Goal: Task Accomplishment & Management: Use online tool/utility

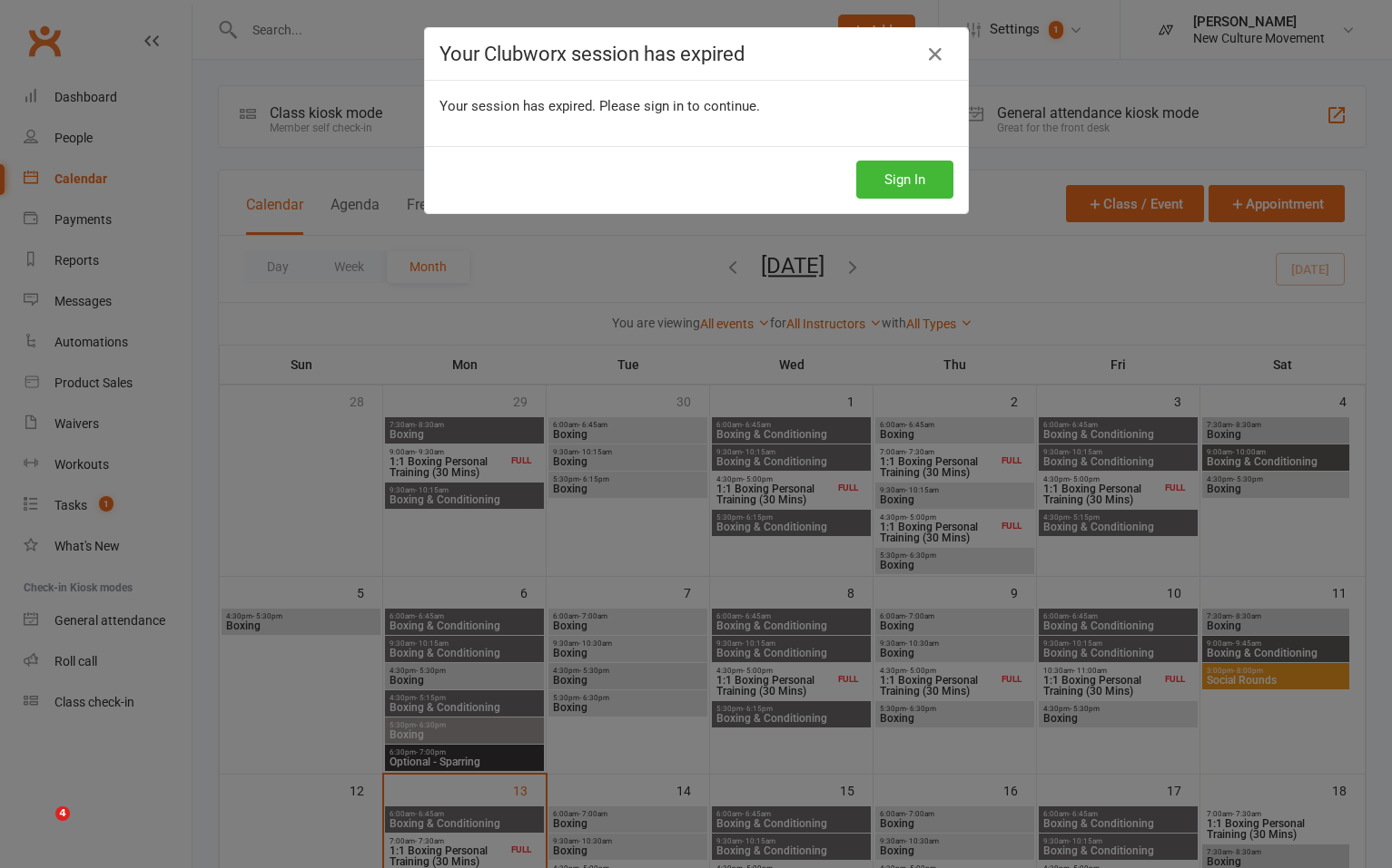
scroll to position [546, 0]
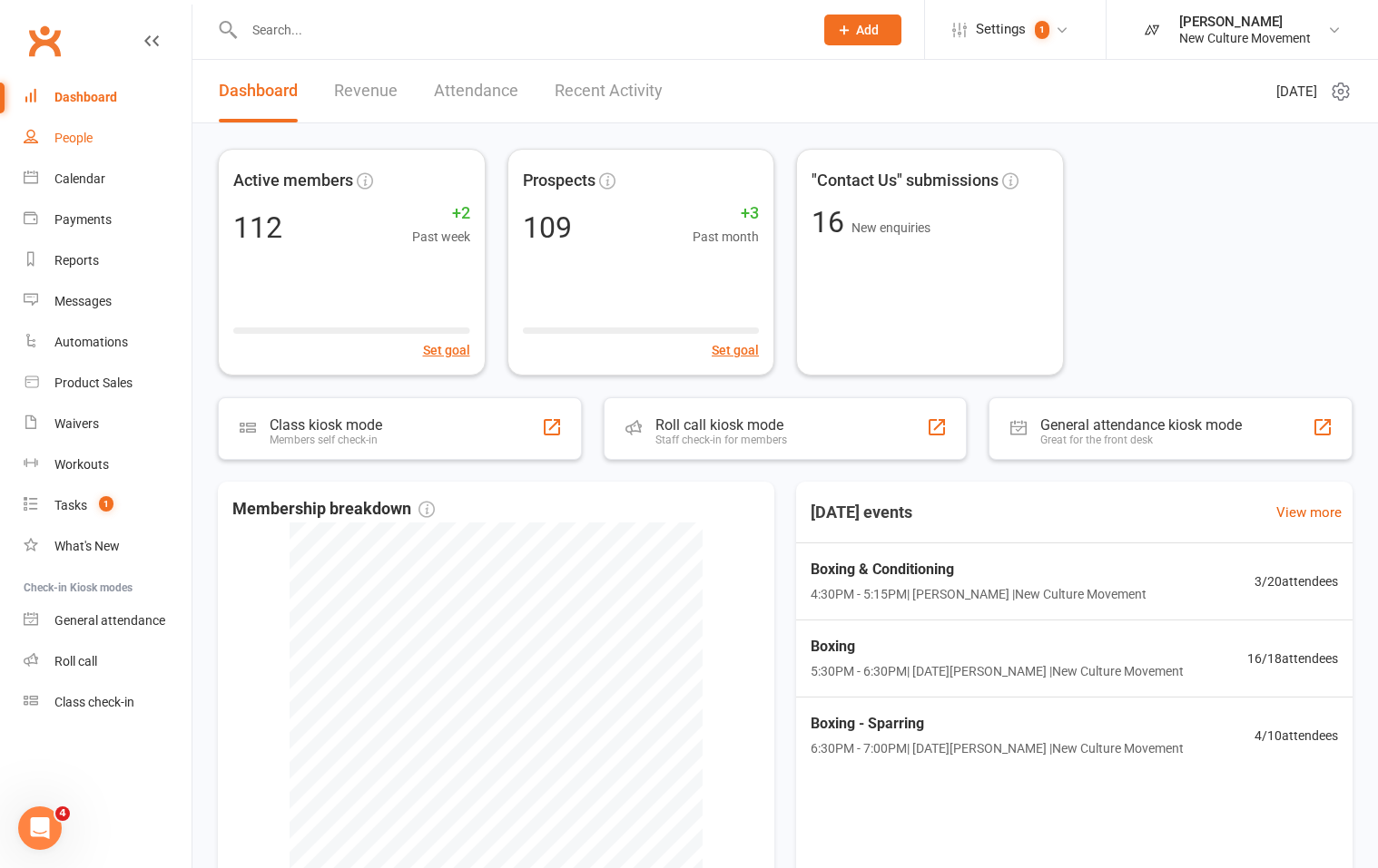
click at [72, 143] on div "People" at bounding box center [73, 138] width 38 height 15
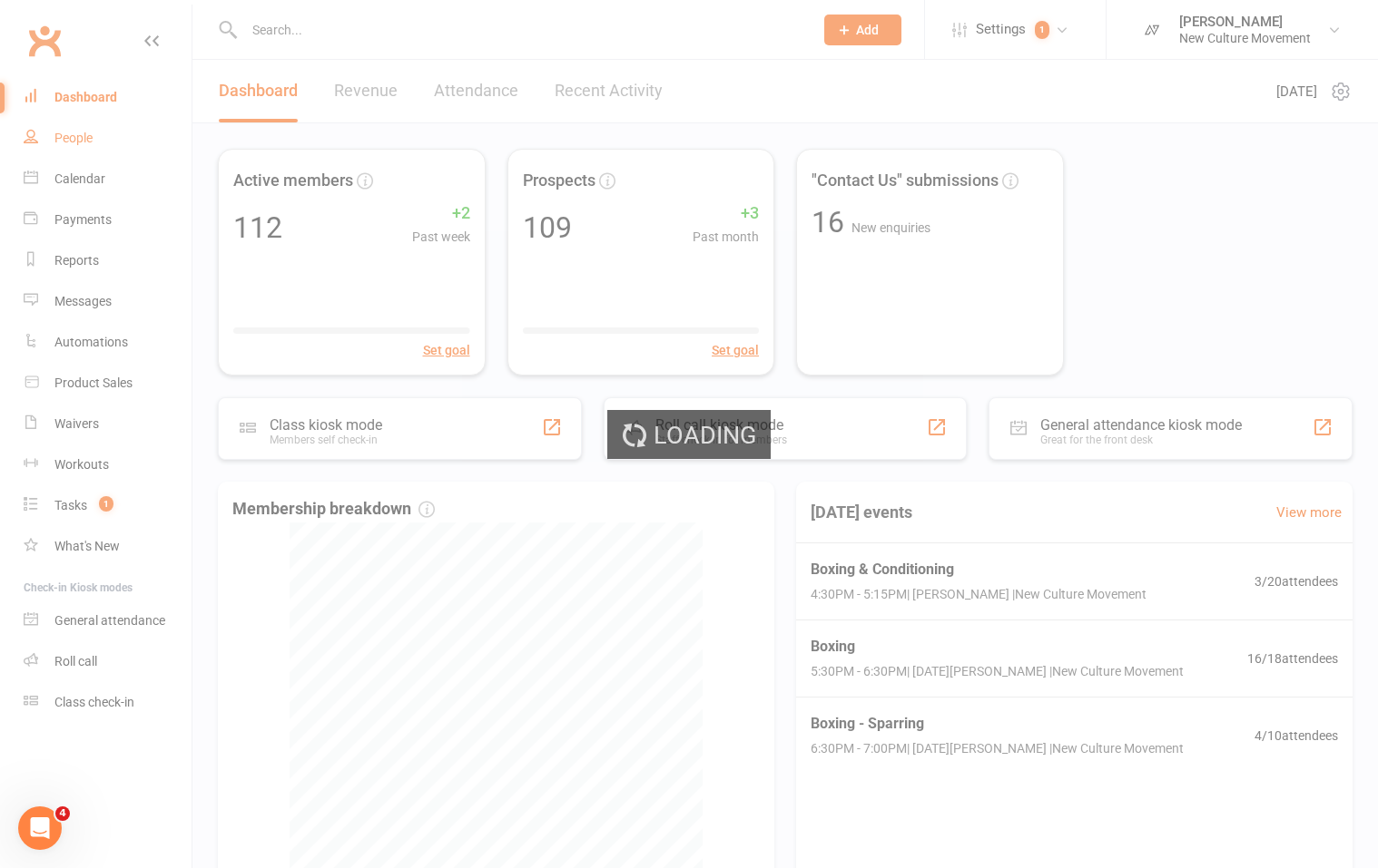
select select "100"
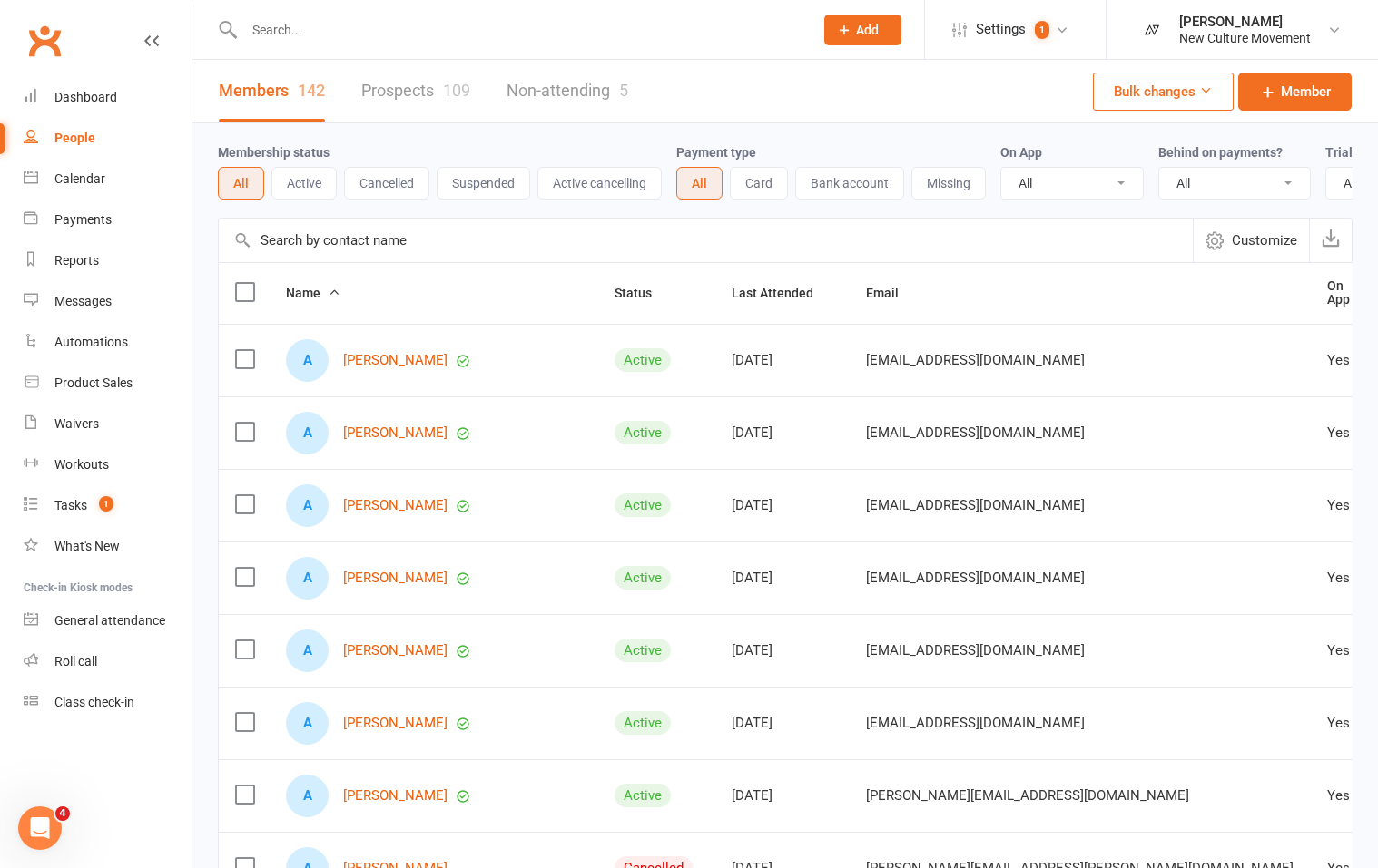
click at [393, 253] on input "text" at bounding box center [706, 240] width 975 height 44
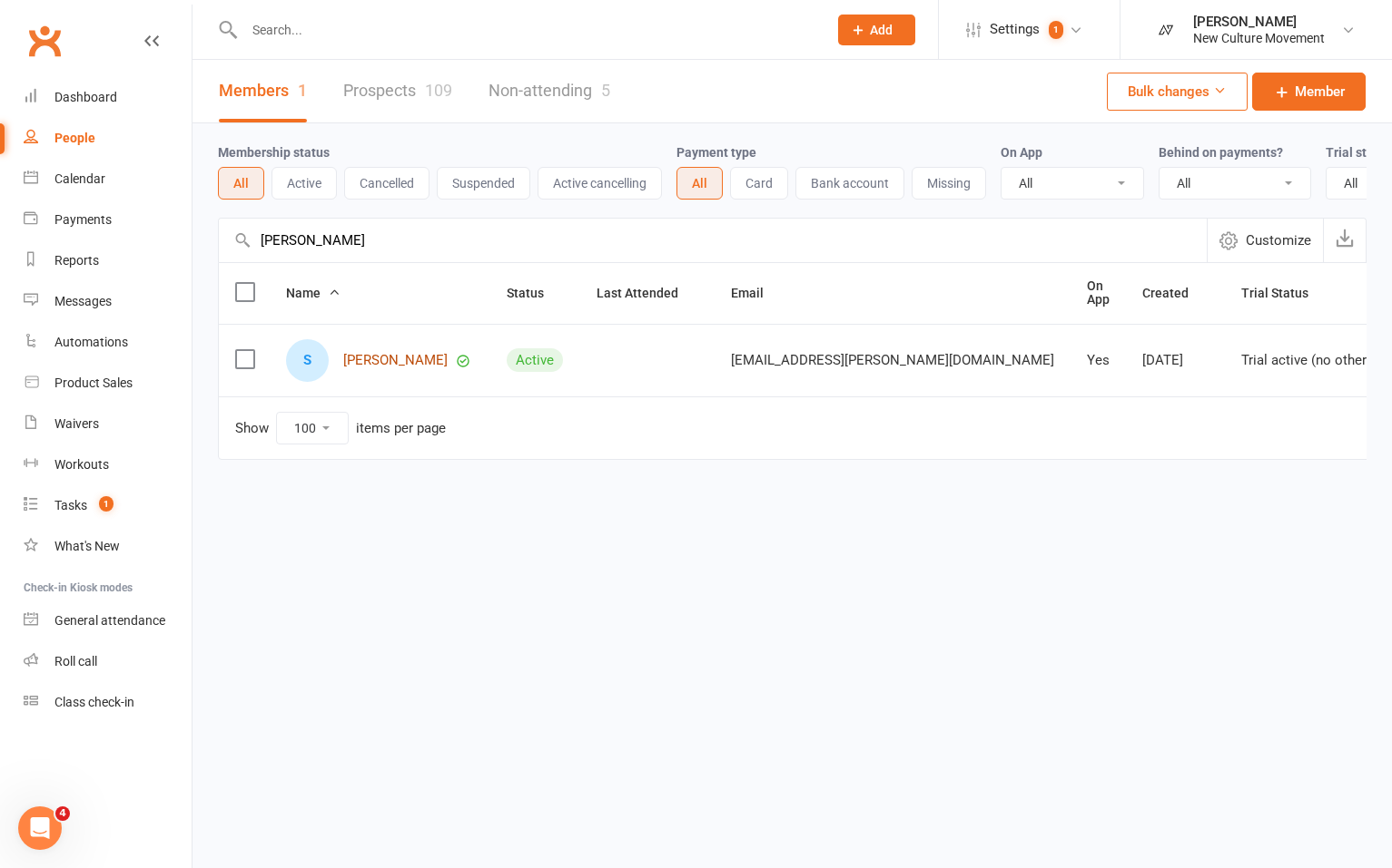
type input "[PERSON_NAME]"
click at [370, 369] on link "[PERSON_NAME]" at bounding box center [395, 360] width 104 height 16
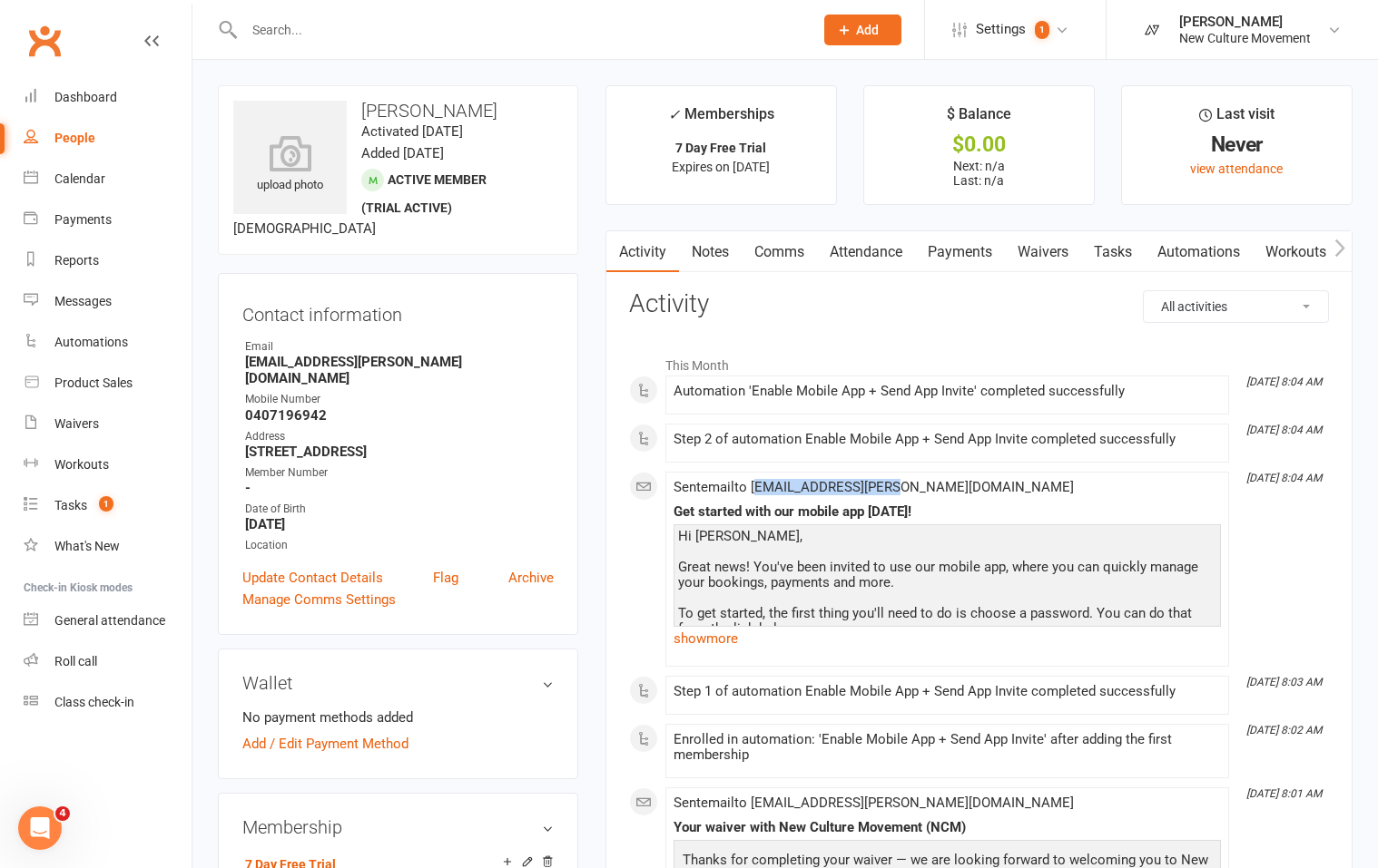
drag, startPoint x: 919, startPoint y: 489, endPoint x: 762, endPoint y: 487, distance: 157.0
click at [762, 487] on div "Sent email to [EMAIL_ADDRESS][PERSON_NAME][DOMAIN_NAME] Get started with our mo…" at bounding box center [948, 569] width 548 height 179
click at [762, 487] on span "Sent email to [EMAIL_ADDRESS][PERSON_NAME][DOMAIN_NAME]" at bounding box center [874, 487] width 401 height 17
drag, startPoint x: 925, startPoint y: 488, endPoint x: 753, endPoint y: 489, distance: 172.0
click at [753, 489] on div "Sent email to [EMAIL_ADDRESS][PERSON_NAME][DOMAIN_NAME] Get started with our mo…" at bounding box center [948, 569] width 548 height 179
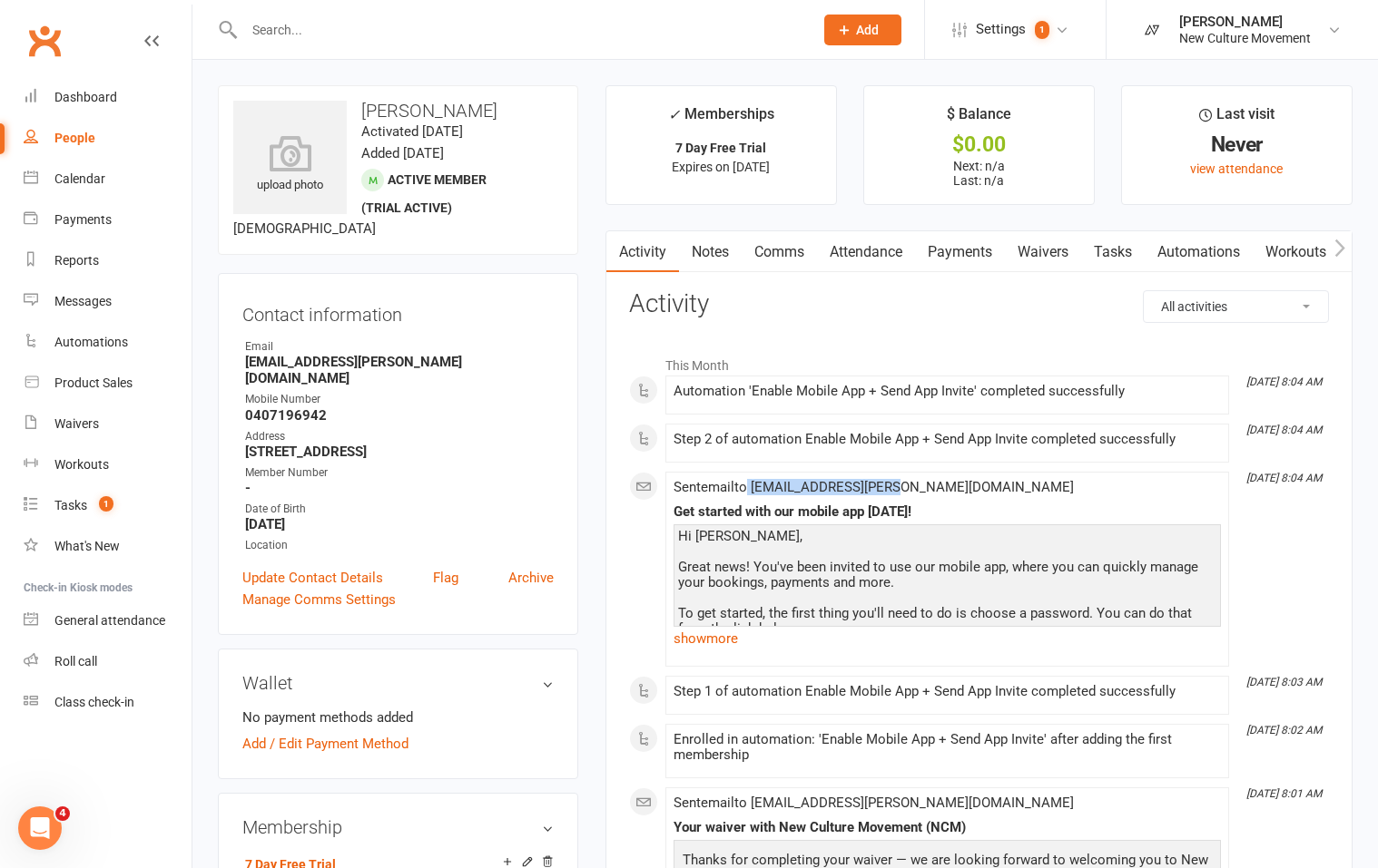
click at [753, 489] on span "Sent email to [EMAIL_ADDRESS][PERSON_NAME][DOMAIN_NAME]" at bounding box center [874, 487] width 401 height 17
drag, startPoint x: 756, startPoint y: 489, endPoint x: 898, endPoint y: 489, distance: 142.0
click at [898, 489] on span "Sent email to [EMAIL_ADDRESS][PERSON_NAME][DOMAIN_NAME]" at bounding box center [874, 487] width 401 height 17
copy span "[EMAIL_ADDRESS][PERSON_NAME][DOMAIN_NAME]"
click at [855, 252] on link "Attendance" at bounding box center [866, 251] width 98 height 42
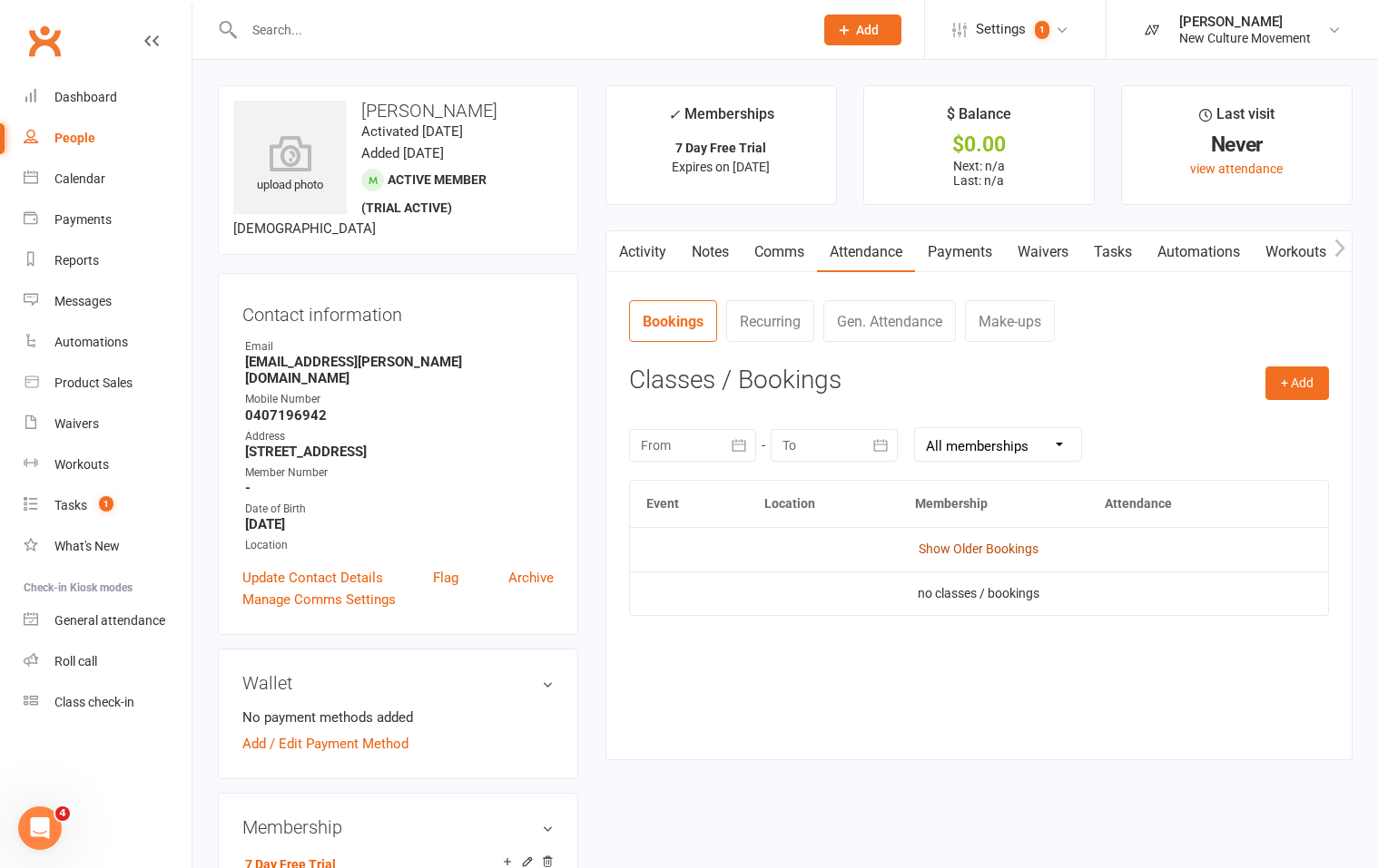
click at [932, 543] on link "Show Older Bookings" at bounding box center [978, 549] width 120 height 15
click at [78, 300] on div "Messages" at bounding box center [82, 302] width 57 height 15
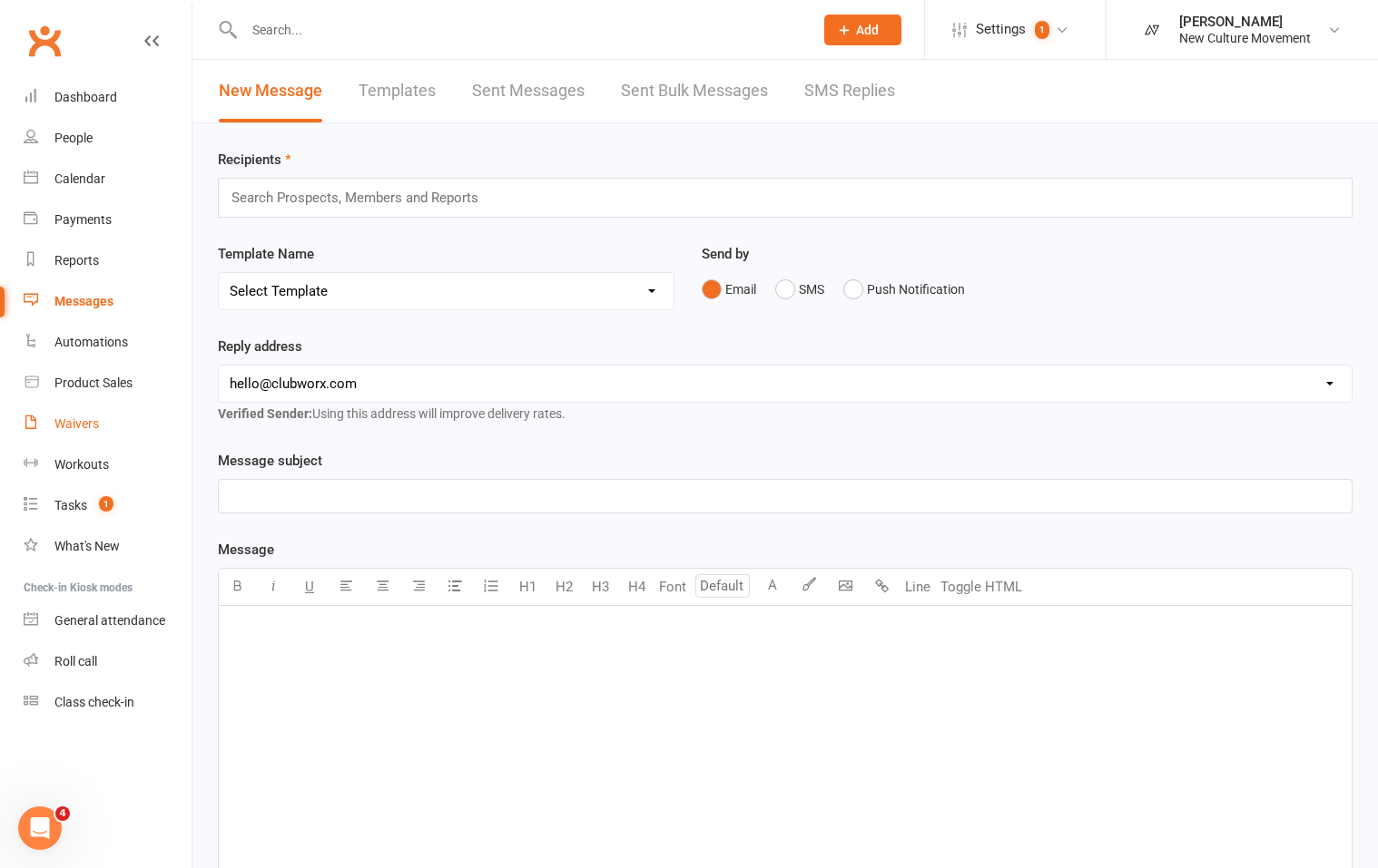
click at [78, 419] on div "Waivers" at bounding box center [76, 424] width 45 height 15
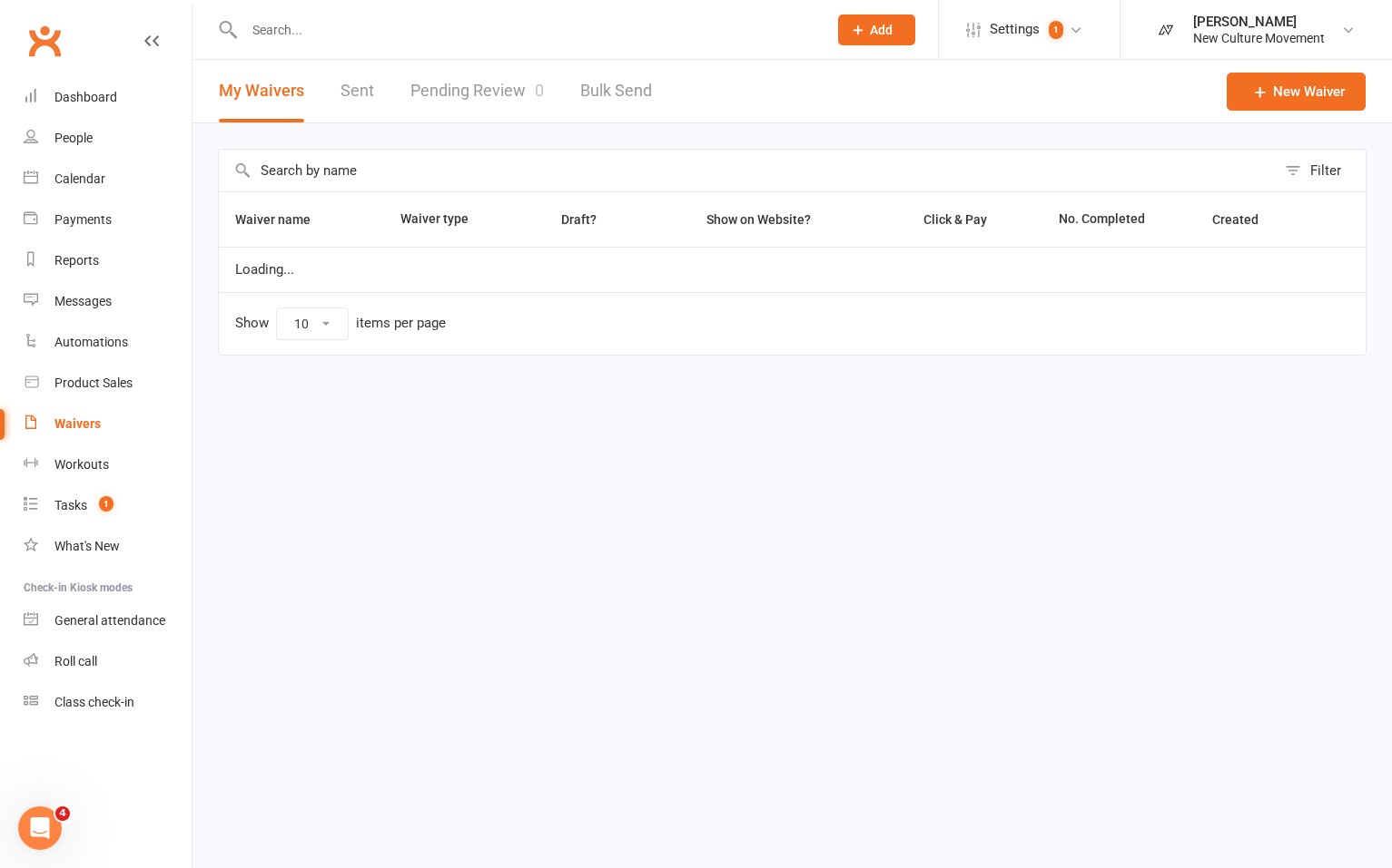
select select "100"
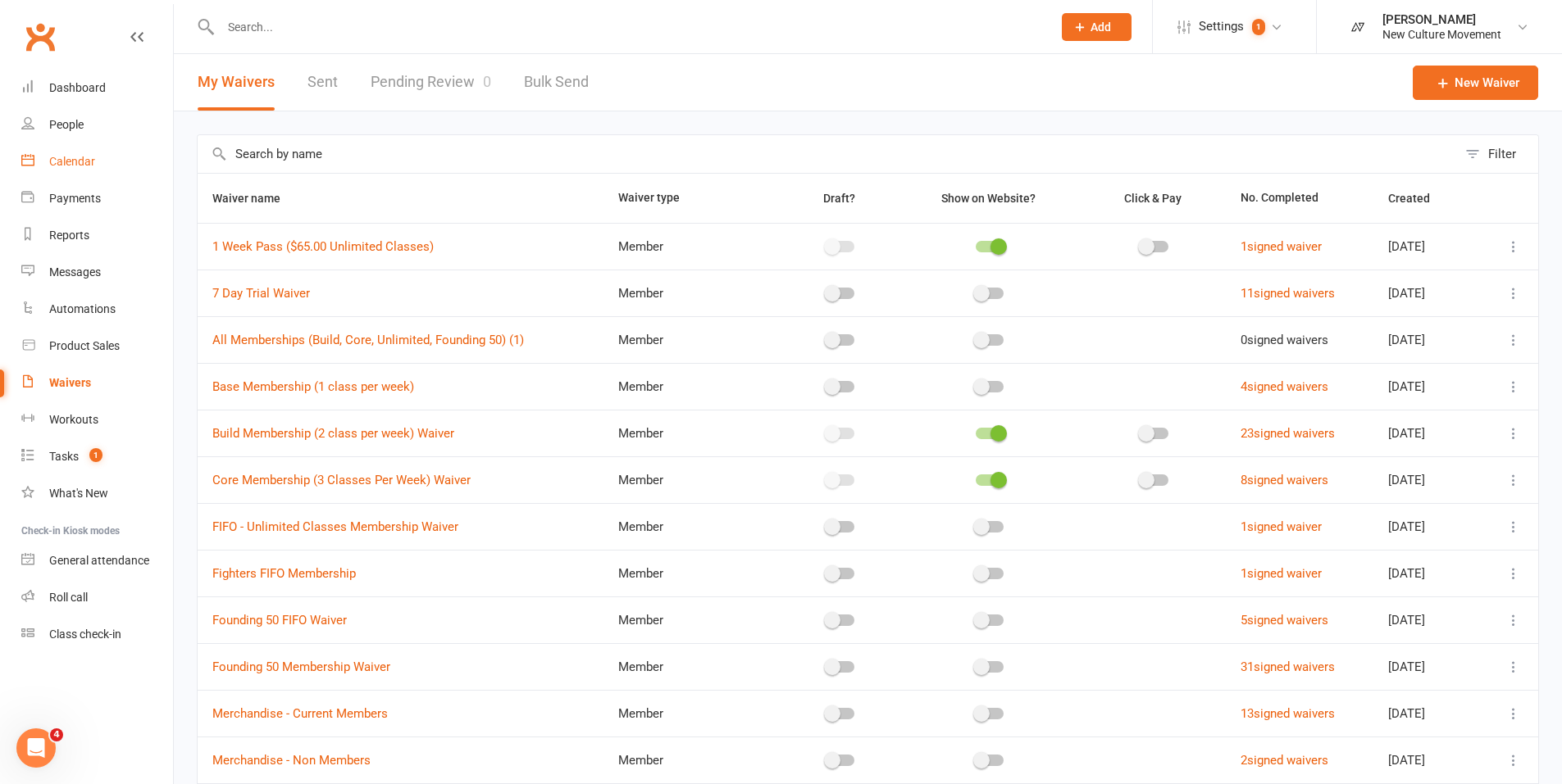
click at [77, 165] on div "Calendar" at bounding box center [72, 162] width 46 height 13
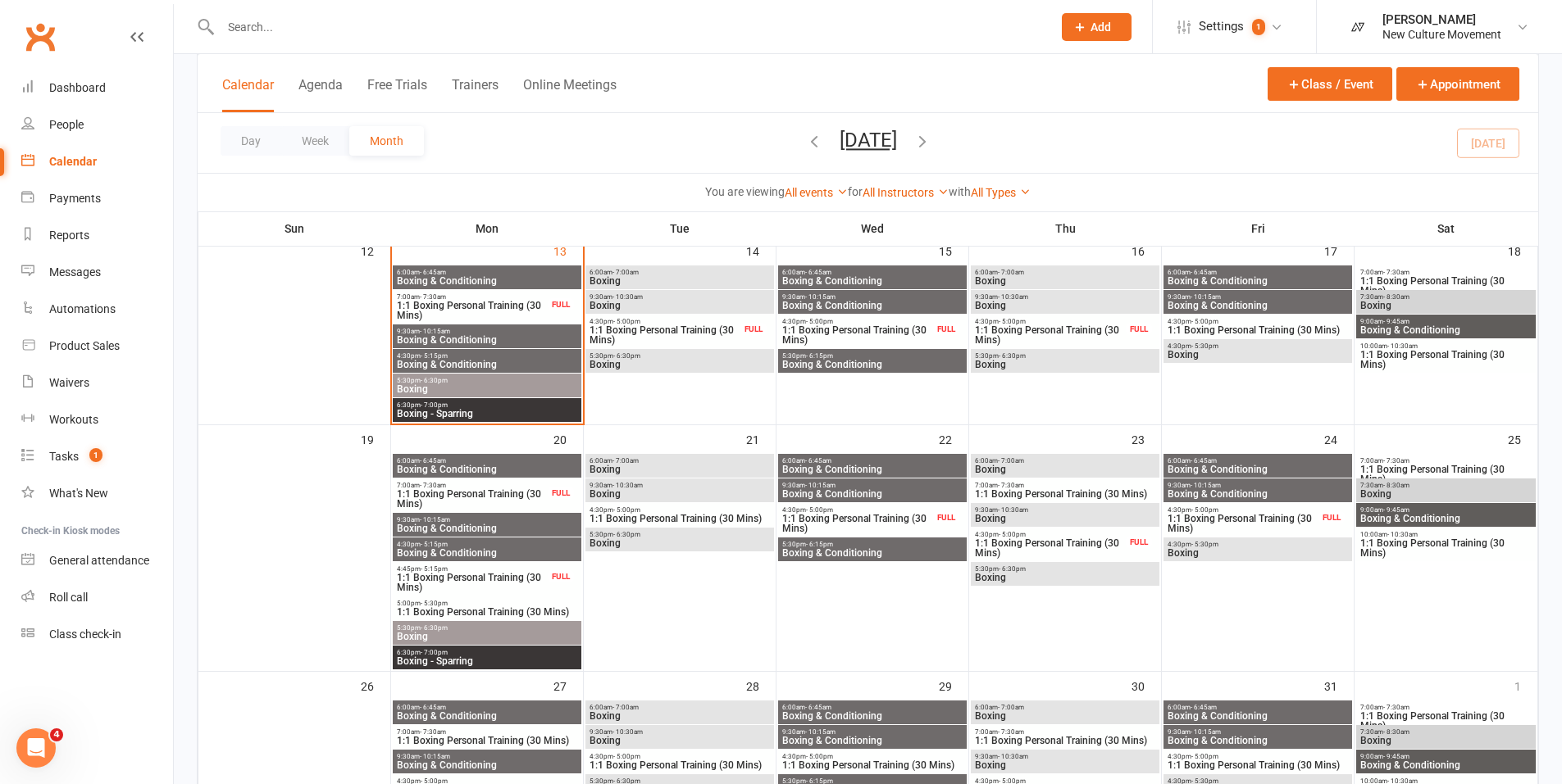
scroll to position [463, 0]
click at [473, 337] on span "Boxing & Conditioning" at bounding box center [487, 341] width 182 height 10
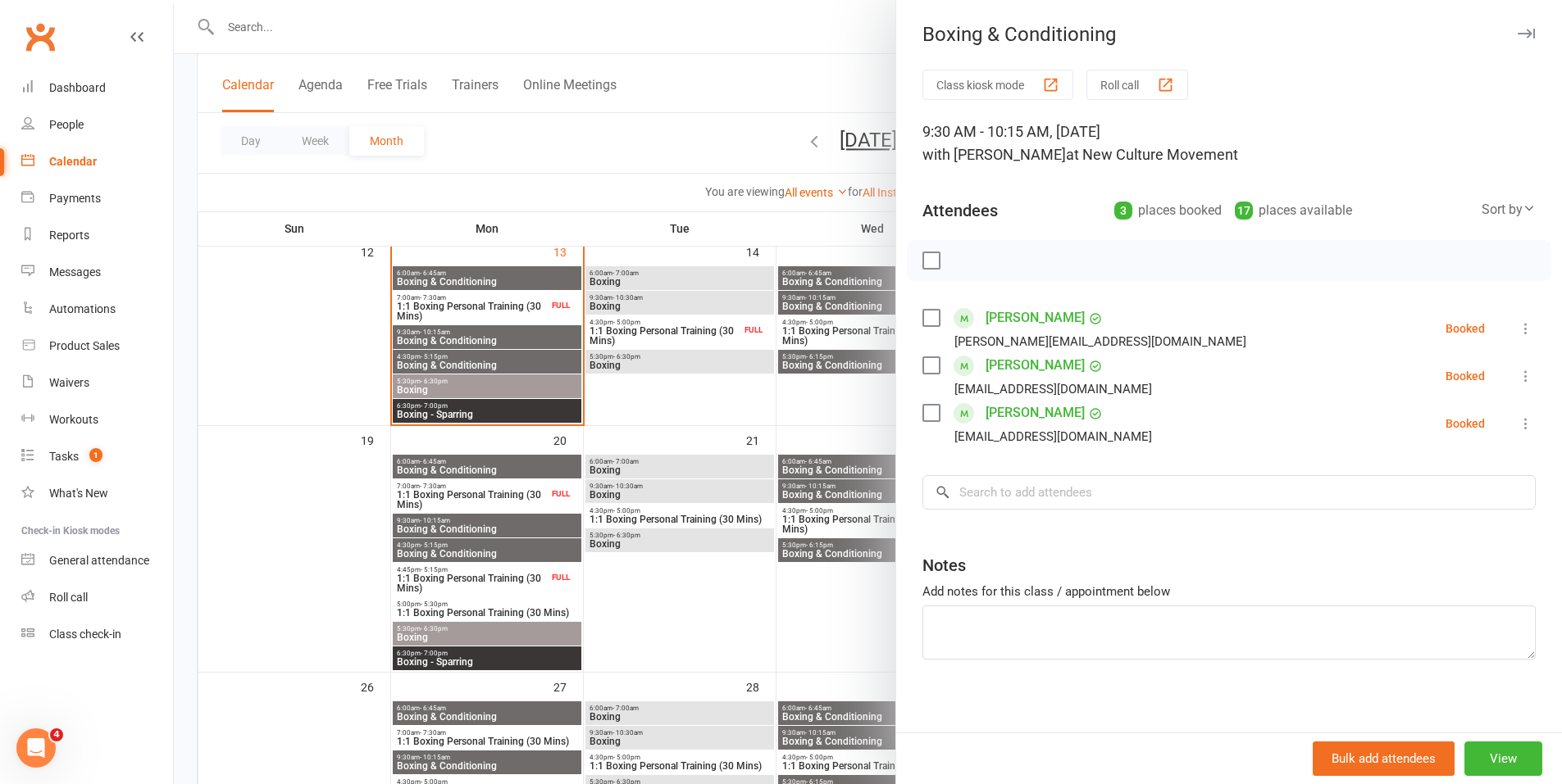
click at [1244, 328] on icon at bounding box center [1526, 328] width 16 height 16
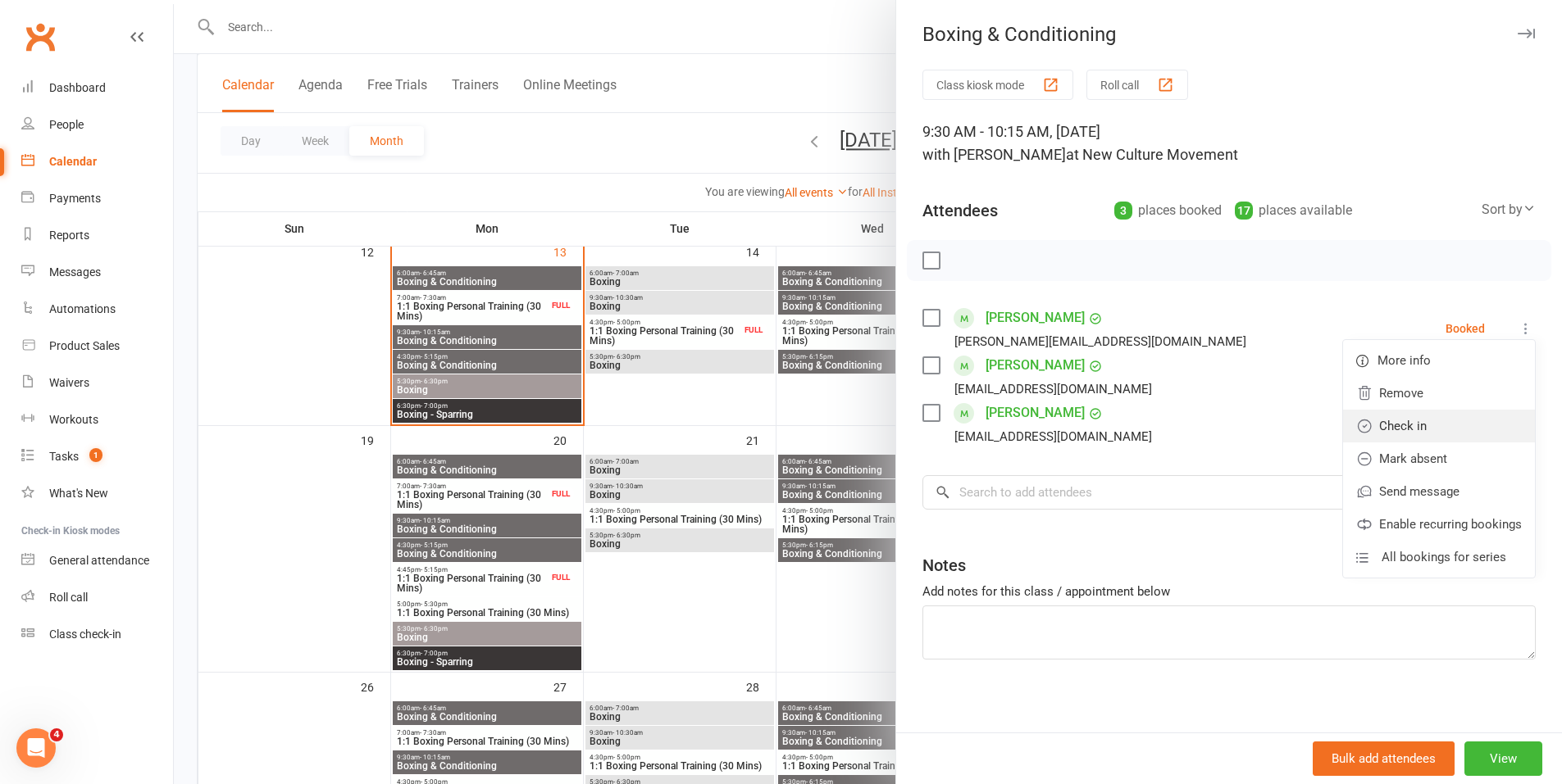
click at [1244, 421] on link "Check in" at bounding box center [1439, 426] width 192 height 33
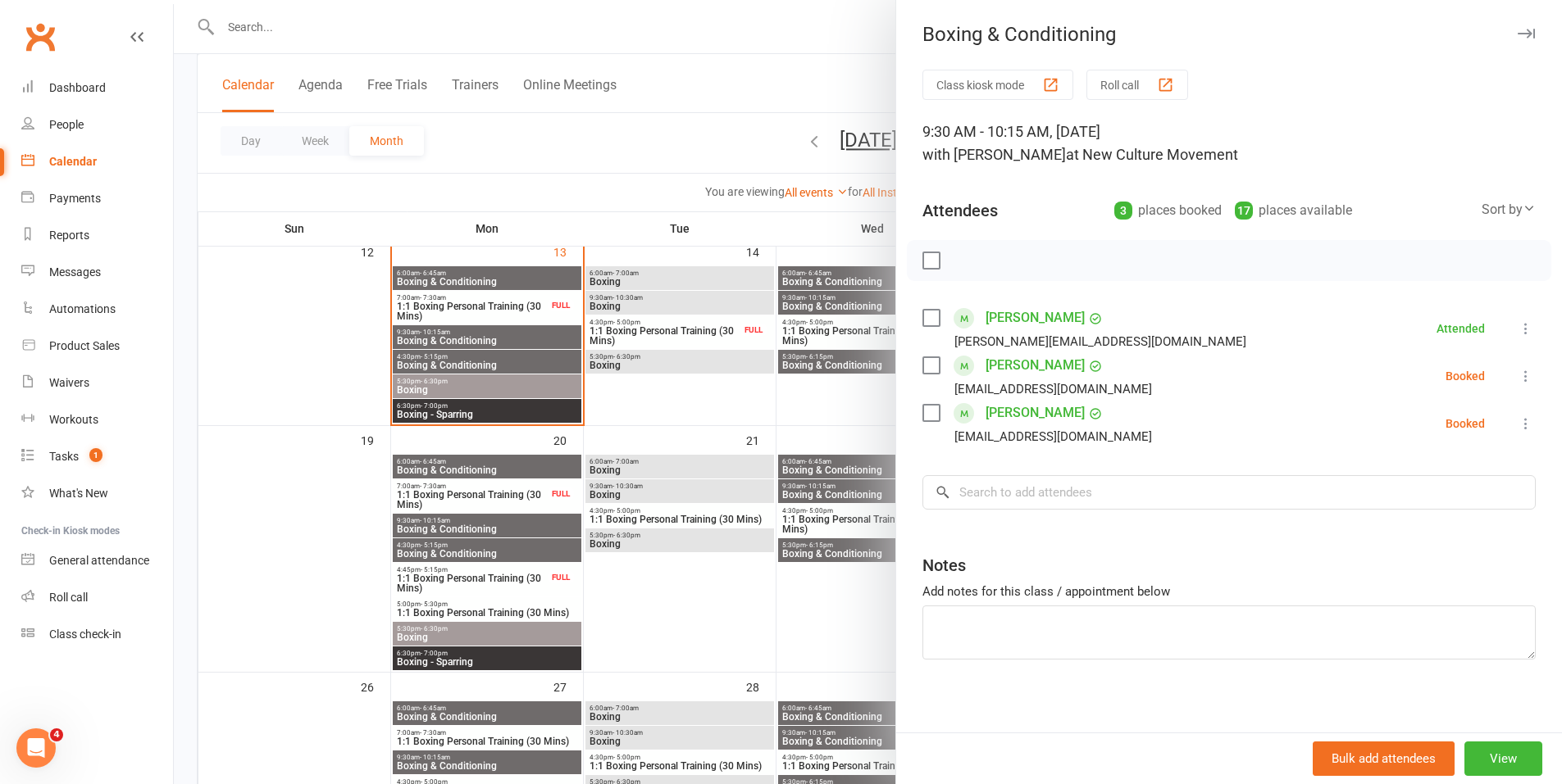
click at [1244, 377] on icon at bounding box center [1526, 376] width 16 height 16
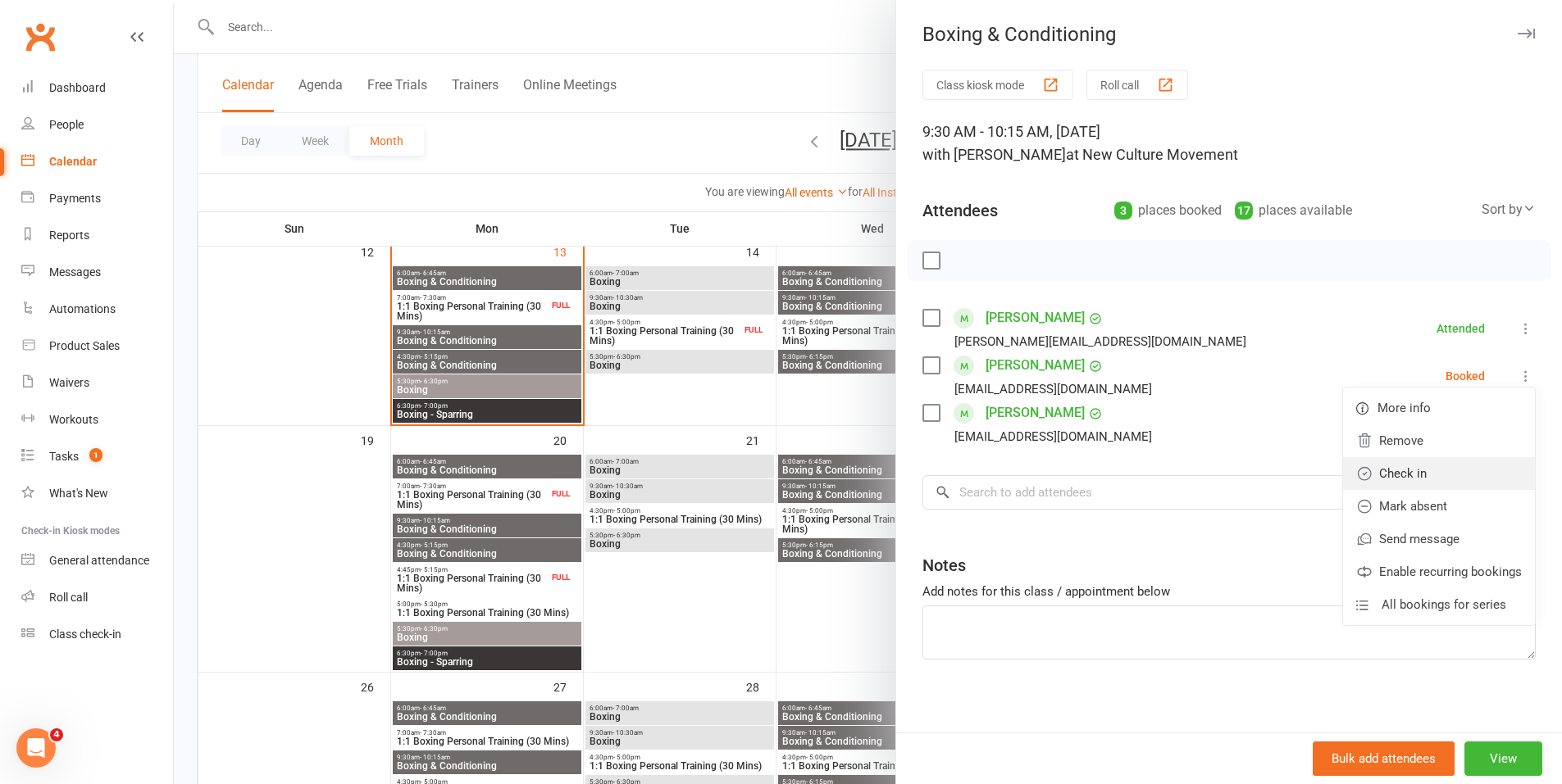
click at [1244, 479] on link "Check in" at bounding box center [1439, 474] width 192 height 33
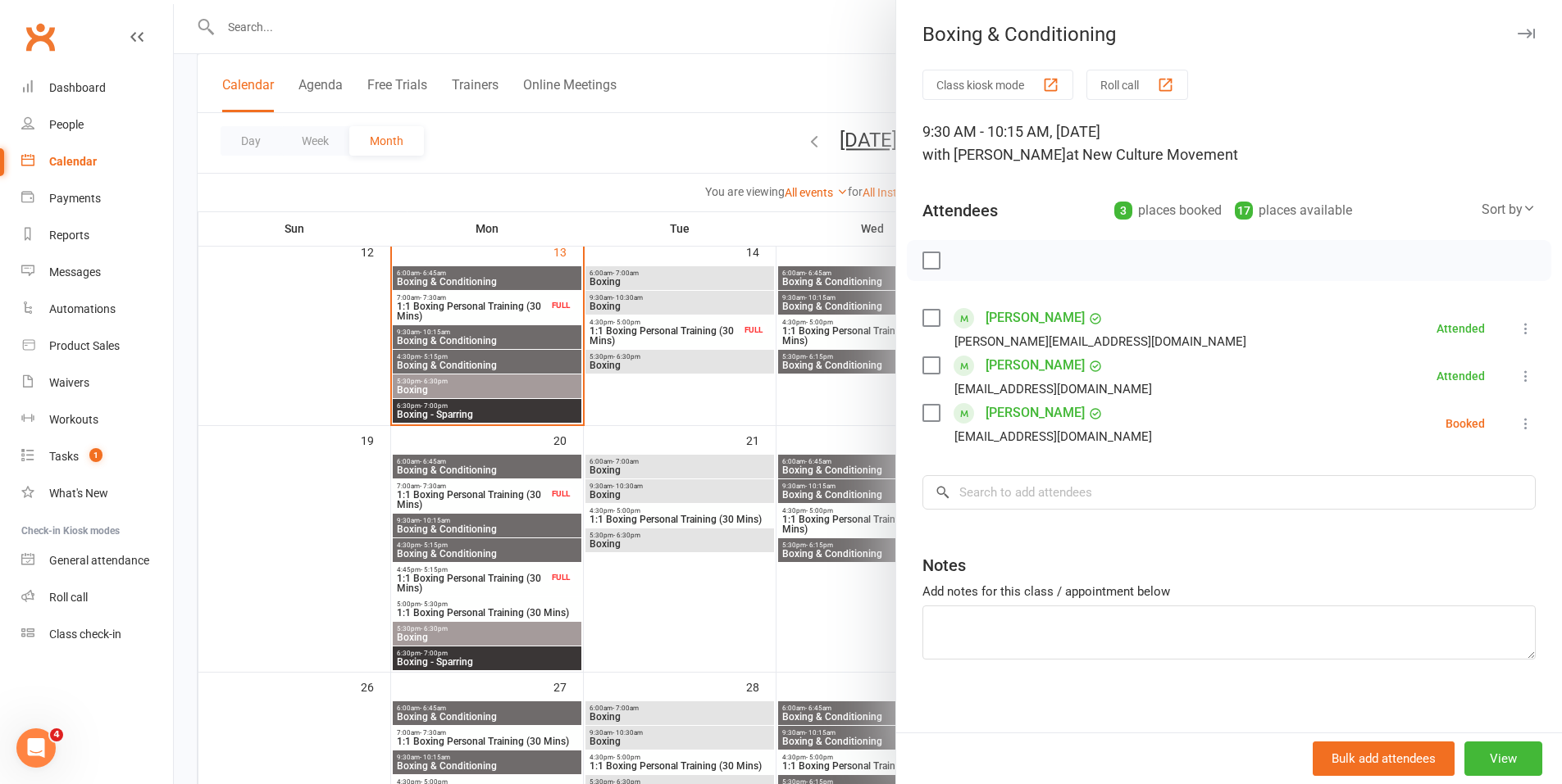
click at [1244, 421] on icon at bounding box center [1526, 423] width 16 height 16
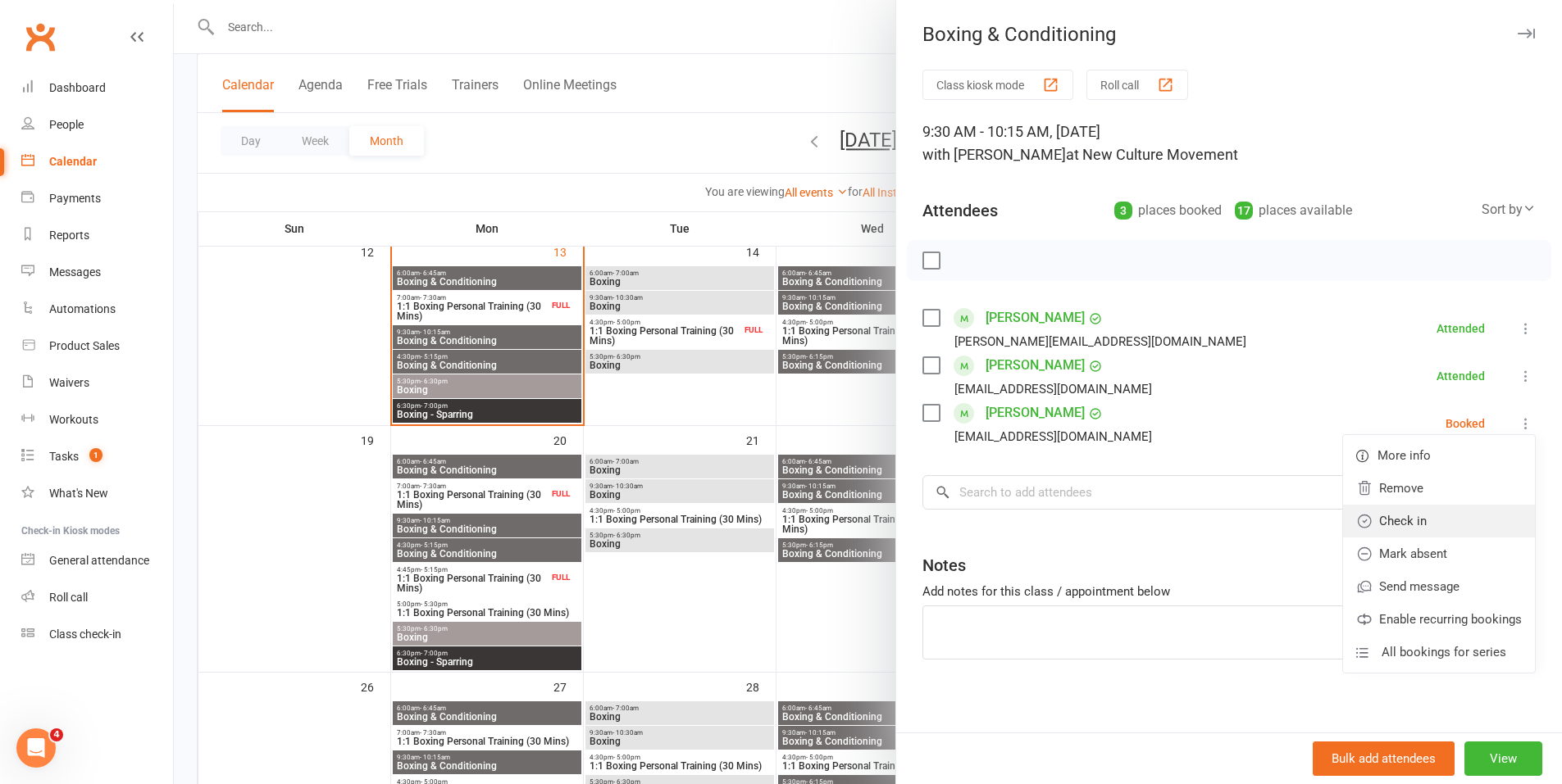
click at [1244, 520] on link "Check in" at bounding box center [1439, 521] width 192 height 33
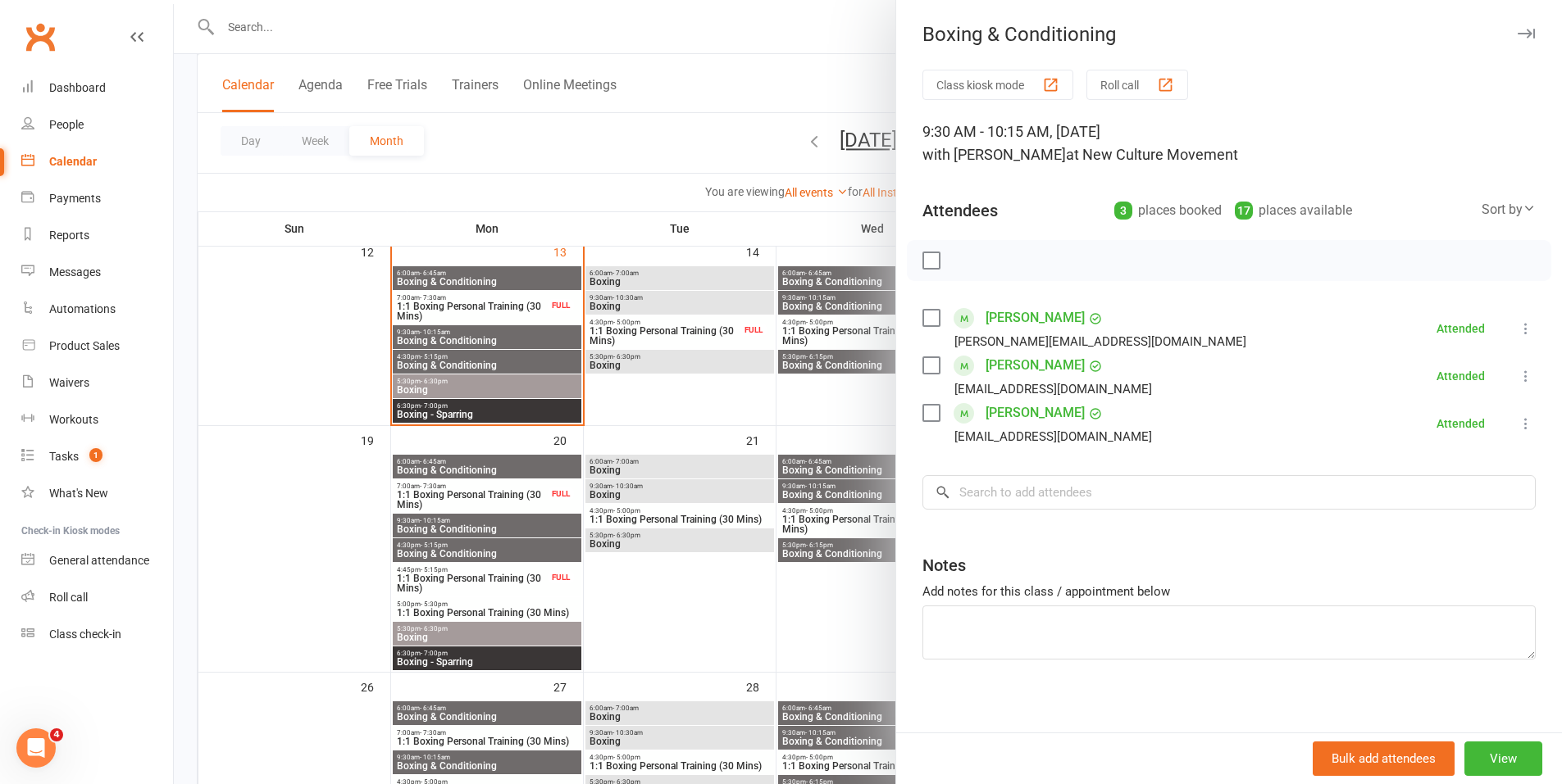
click at [500, 389] on div at bounding box center [869, 392] width 1389 height 784
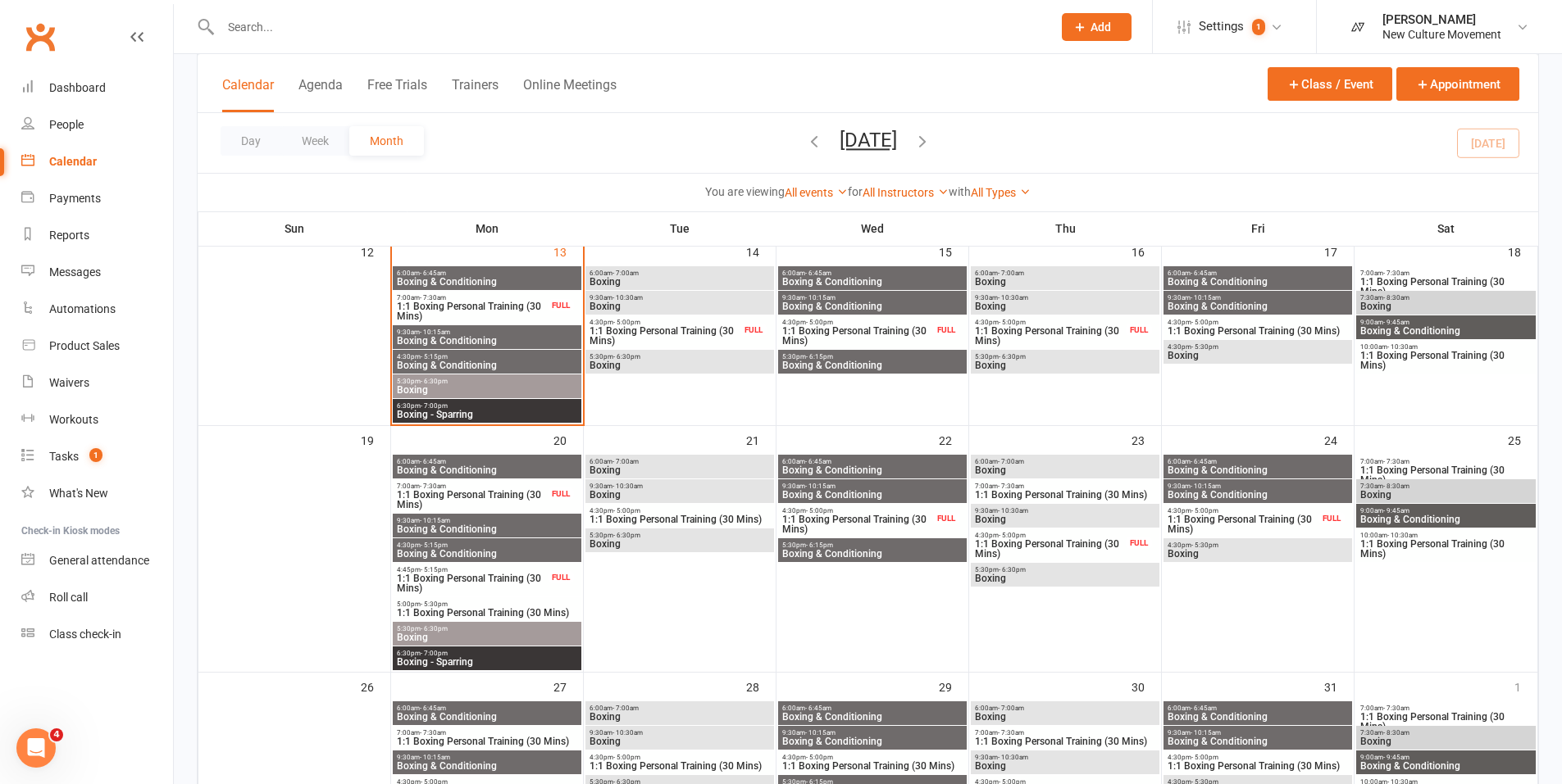
click at [496, 385] on span "Boxing" at bounding box center [487, 390] width 182 height 10
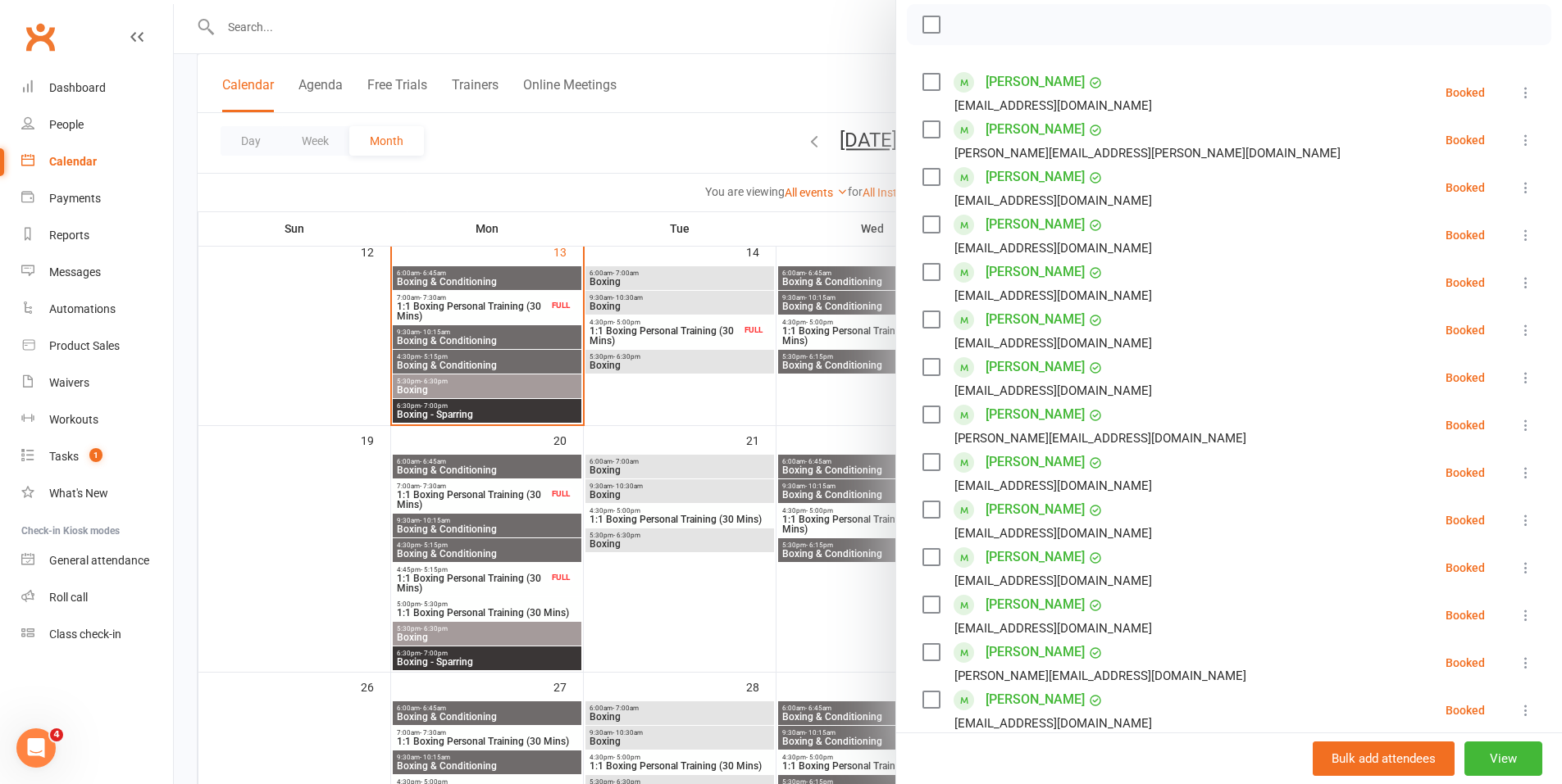
scroll to position [216, 0]
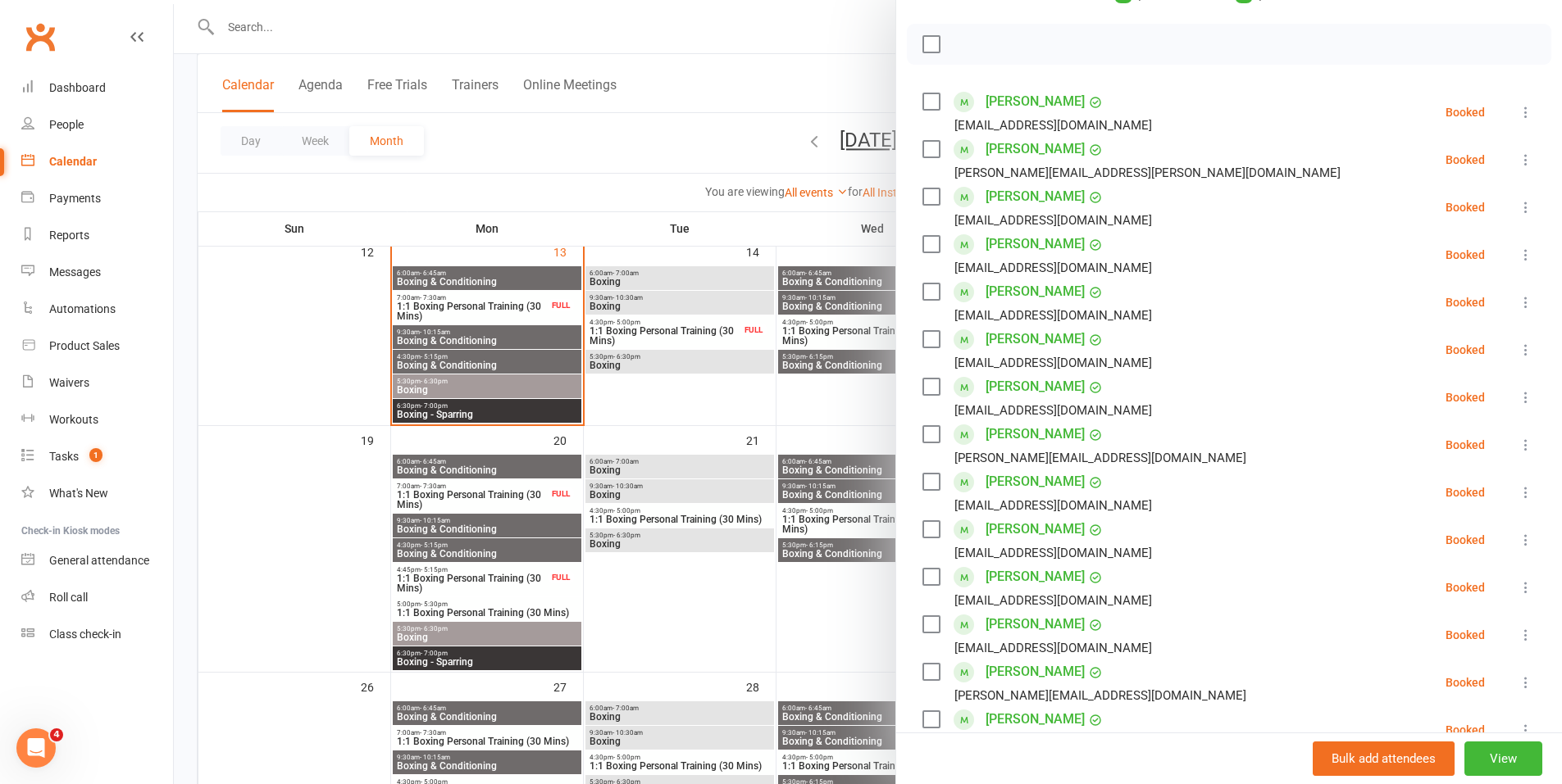
click at [593, 201] on div at bounding box center [869, 392] width 1389 height 784
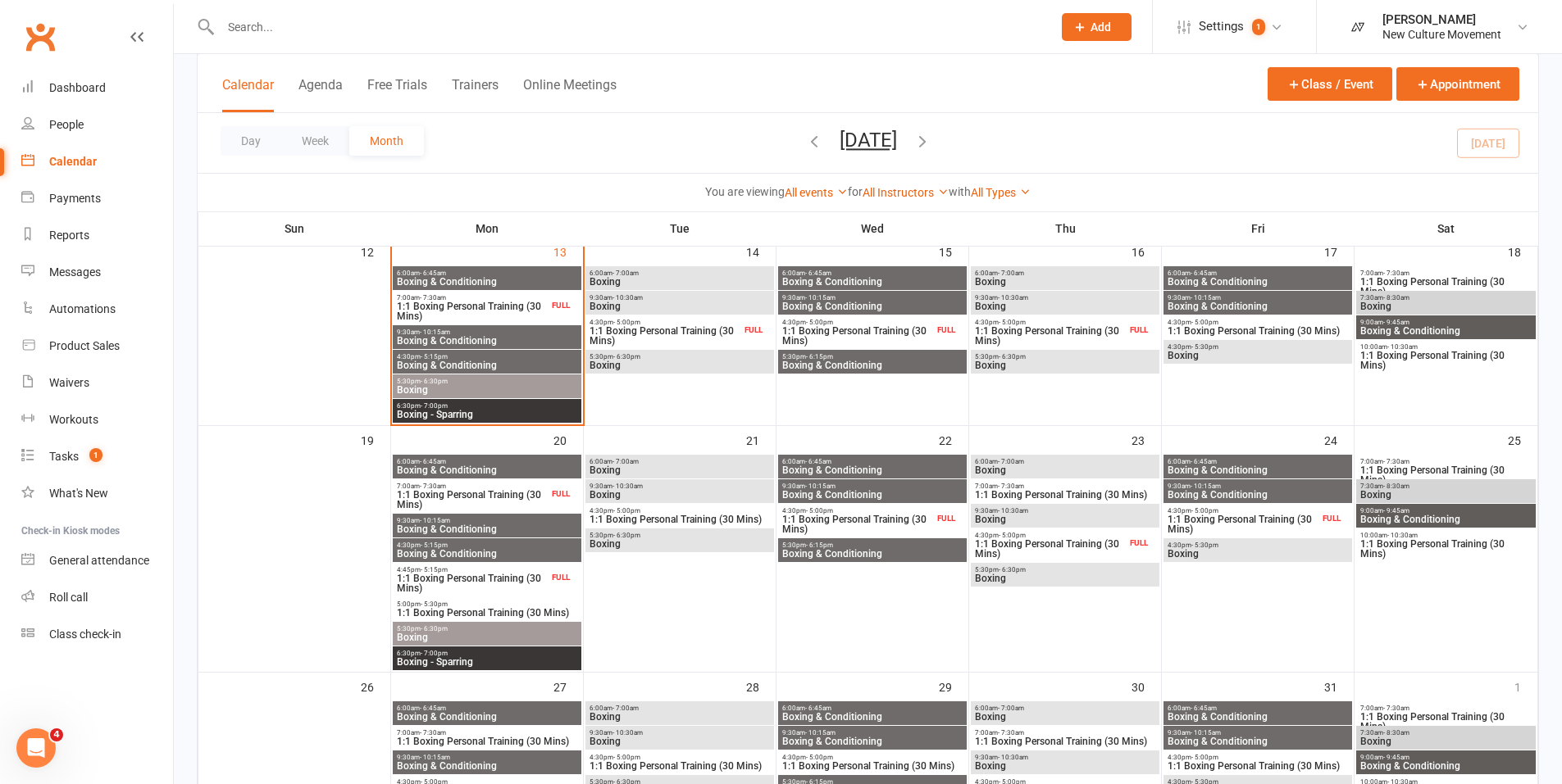
click at [446, 411] on span "Boxing - Sparring" at bounding box center [487, 415] width 182 height 10
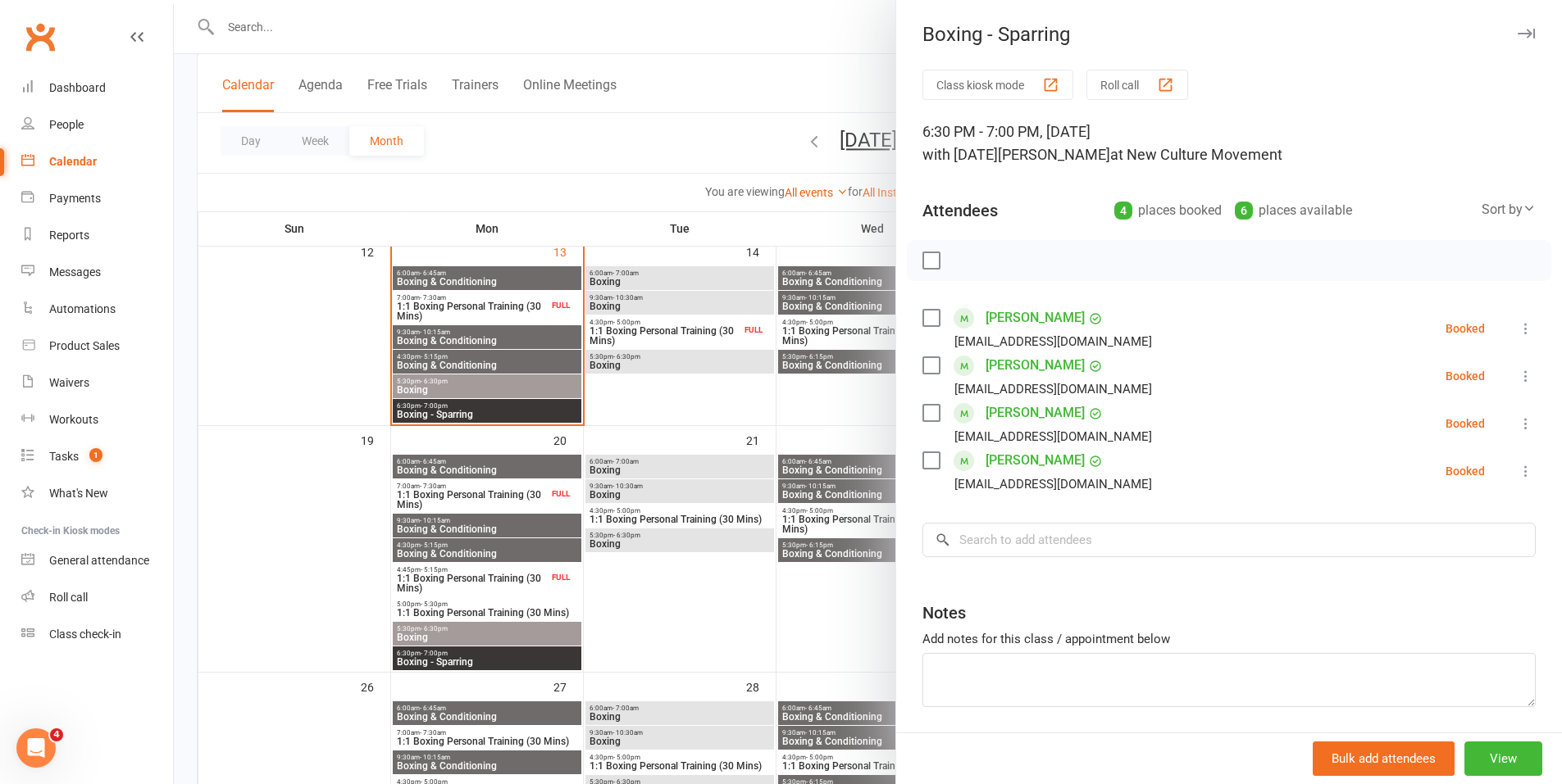
click at [436, 363] on div at bounding box center [869, 392] width 1389 height 784
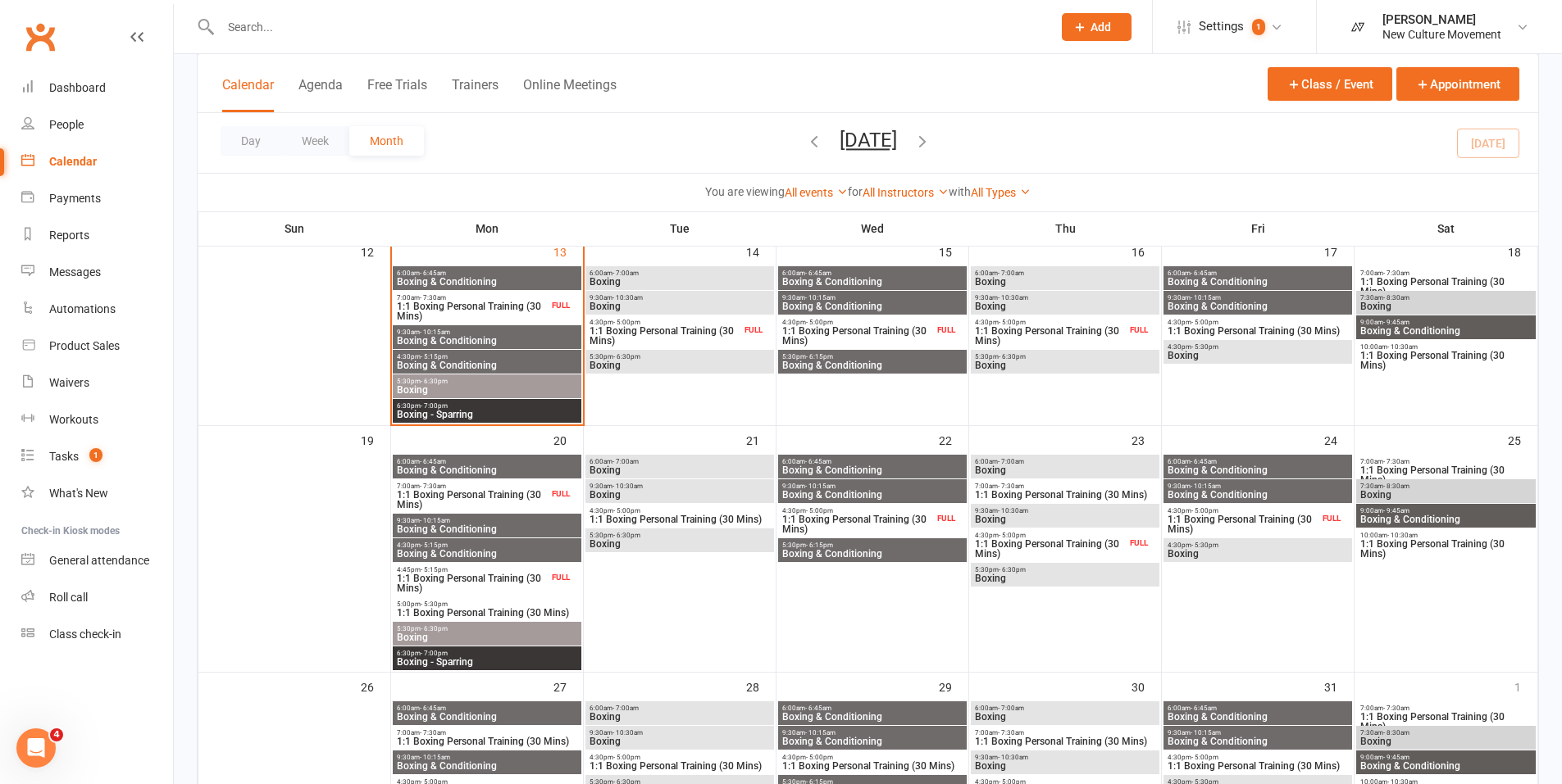
click at [457, 361] on span "Boxing & Conditioning" at bounding box center [487, 366] width 182 height 10
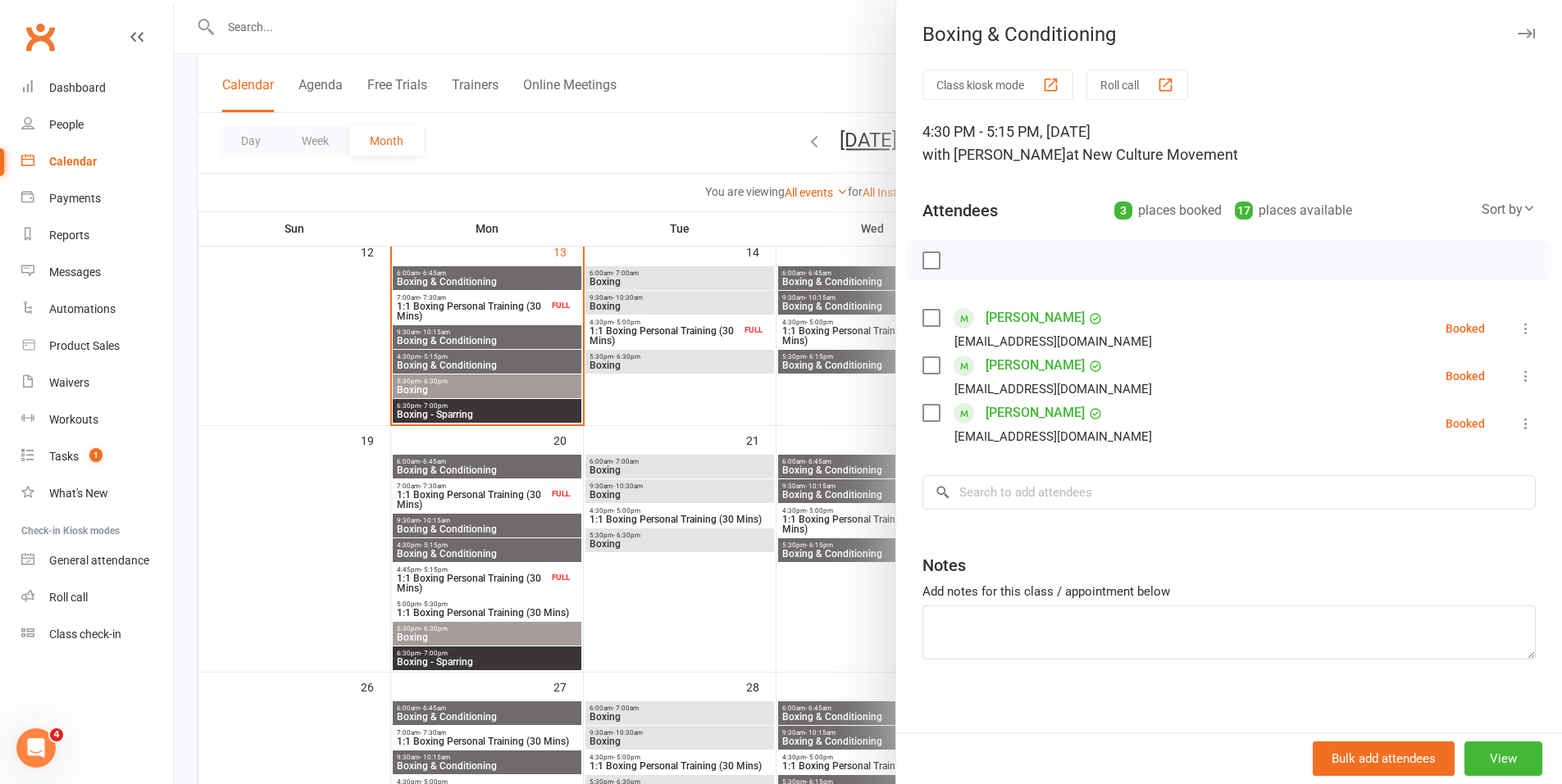
click at [661, 130] on div at bounding box center [869, 392] width 1389 height 784
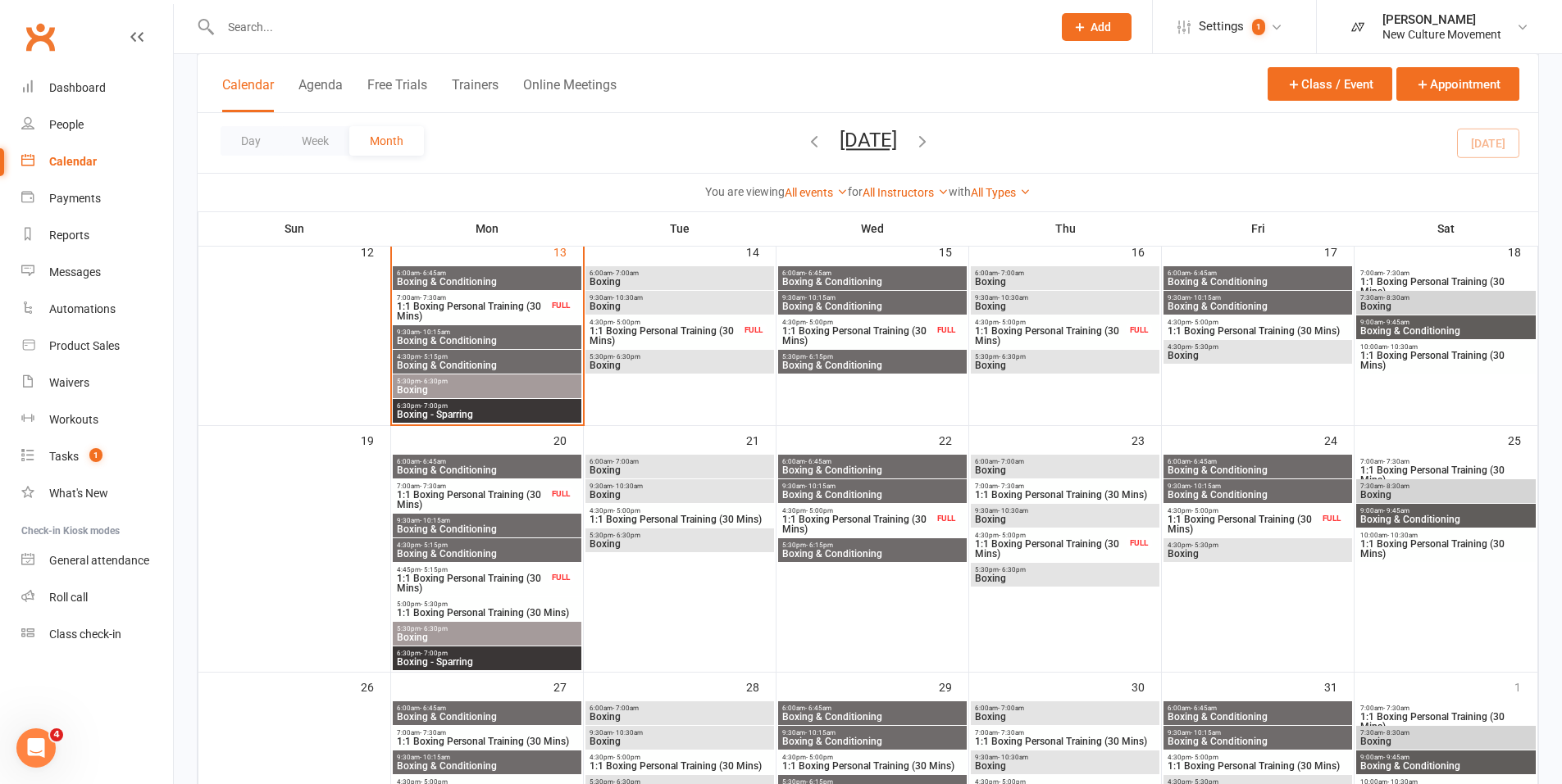
click at [632, 368] on span "Boxing" at bounding box center [680, 366] width 182 height 10
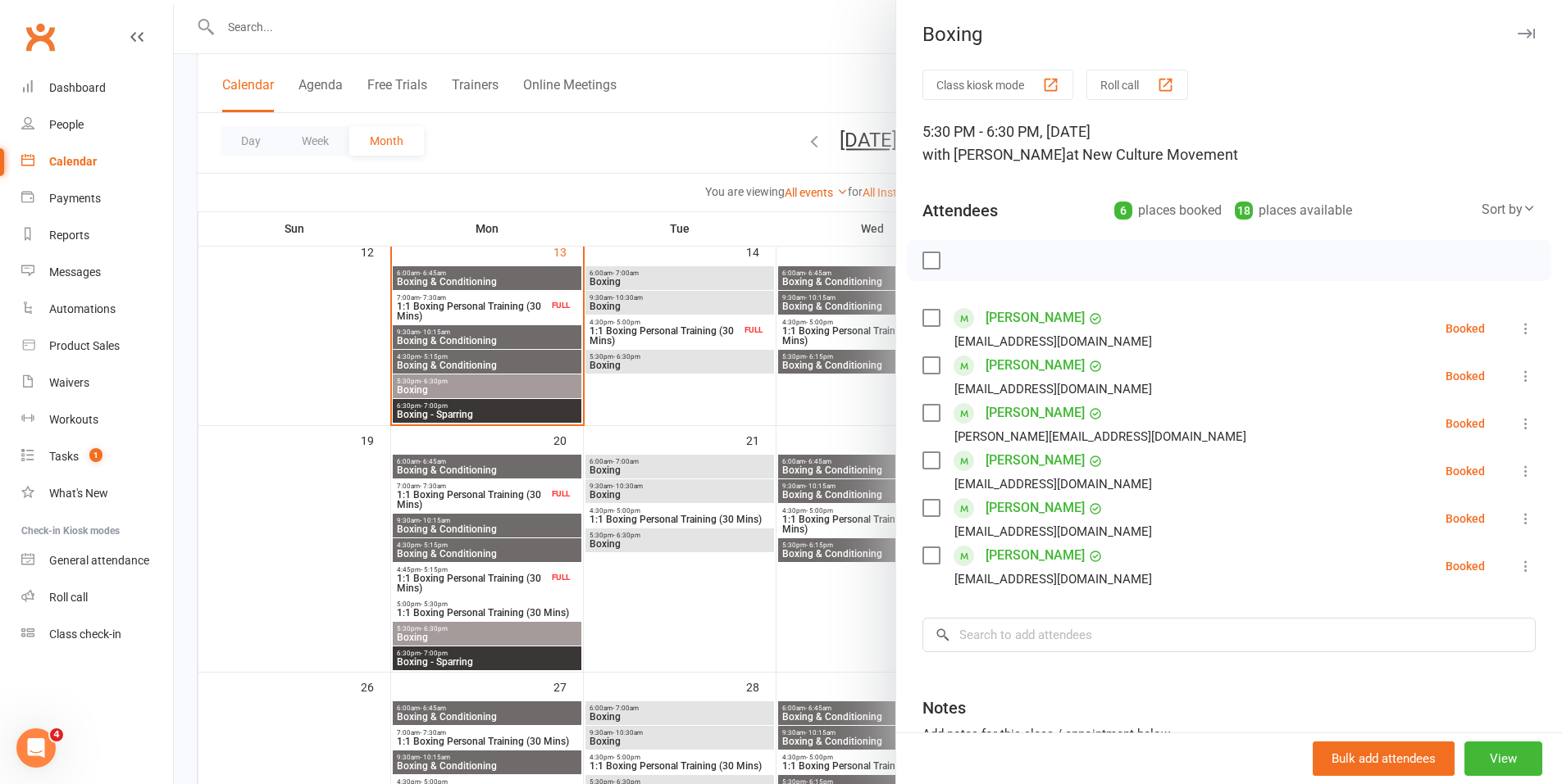
click at [622, 134] on div at bounding box center [869, 392] width 1389 height 784
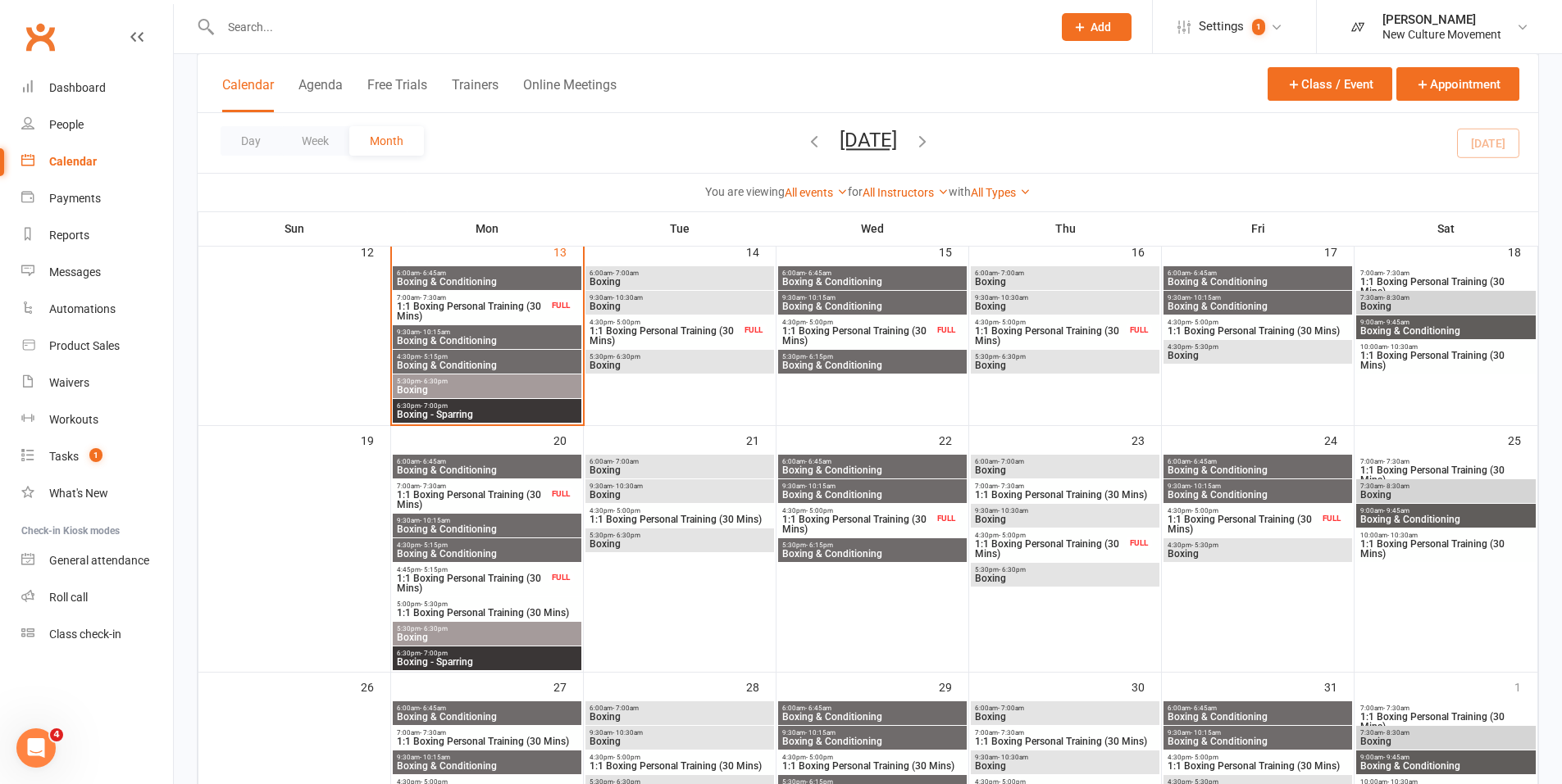
click at [728, 299] on span "9:30am - 10:30am" at bounding box center [680, 298] width 182 height 8
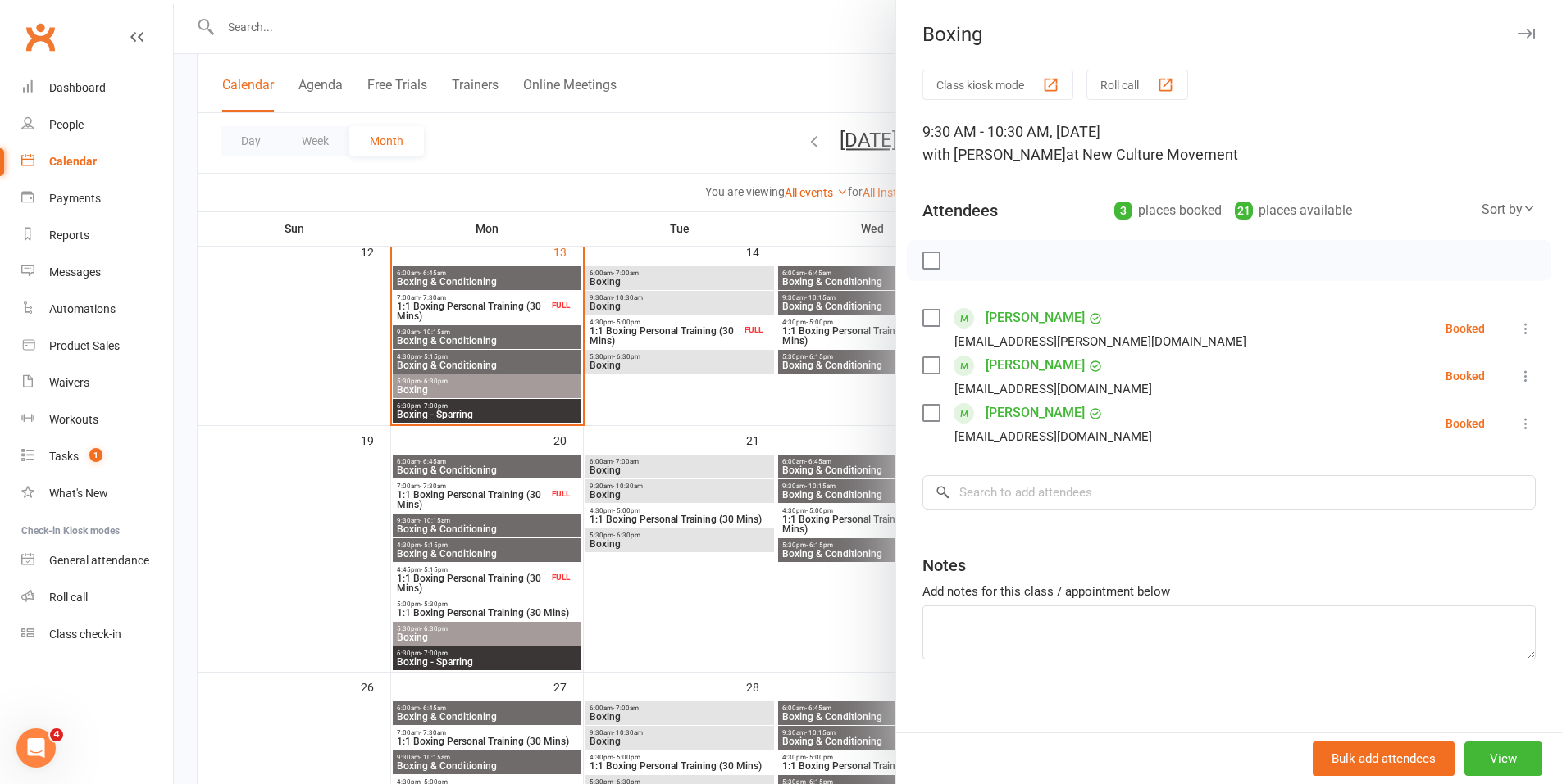
click at [684, 276] on div at bounding box center [869, 392] width 1389 height 784
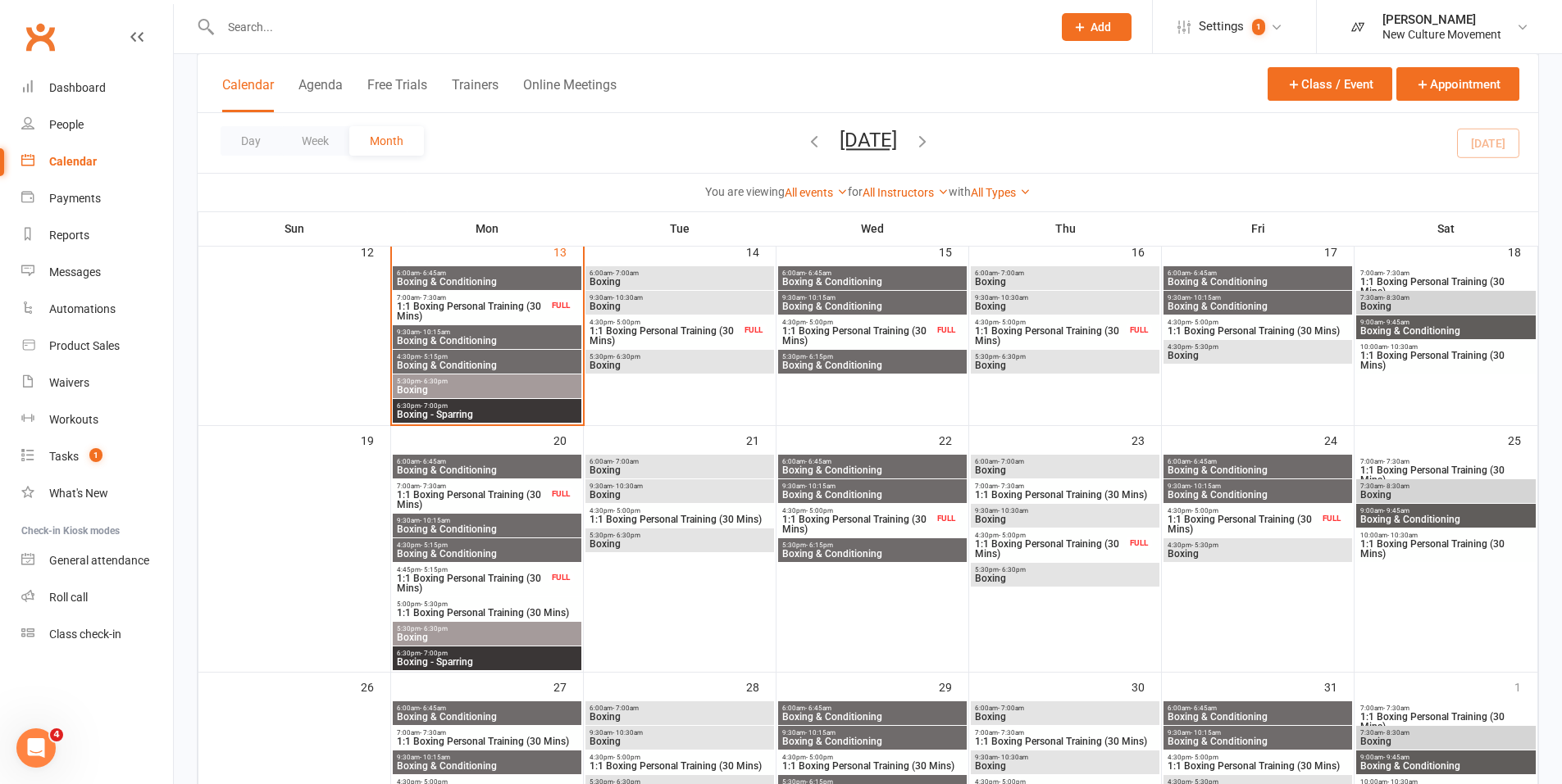
click at [688, 281] on span "Boxing" at bounding box center [680, 282] width 182 height 10
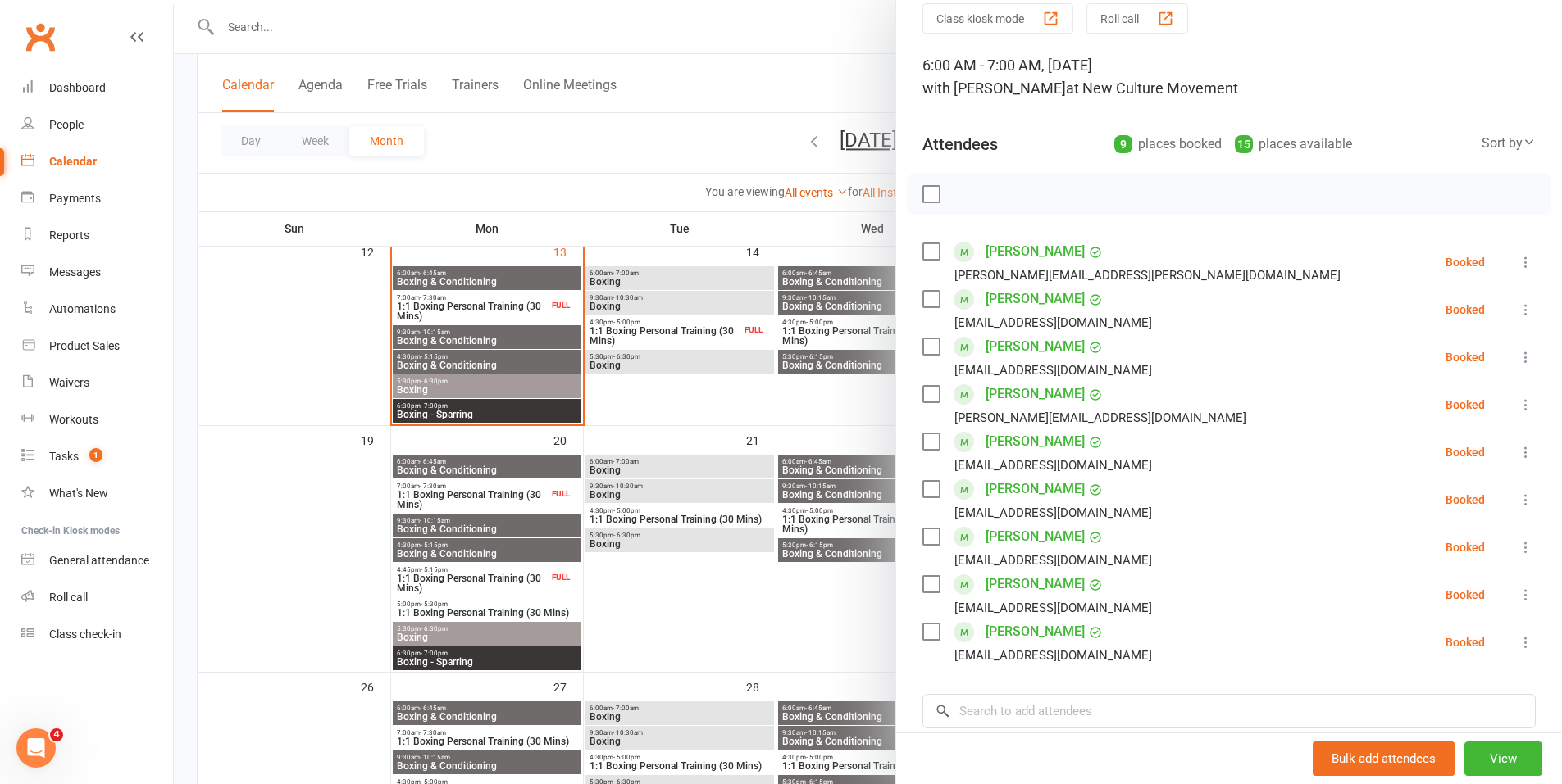
scroll to position [67, 0]
